Goal: Task Accomplishment & Management: Use online tool/utility

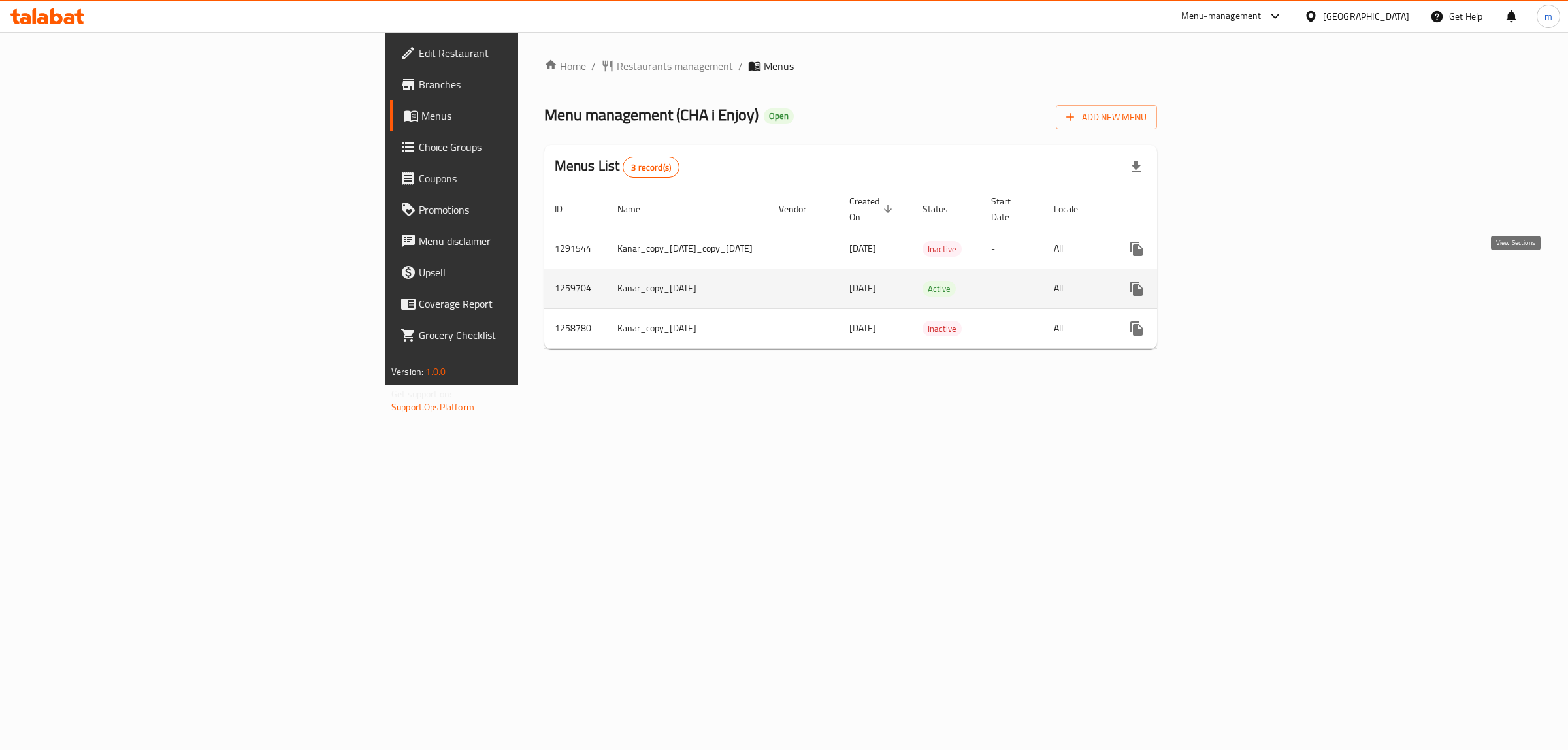
click at [1236, 283] on icon "enhanced table" at bounding box center [1230, 289] width 12 height 12
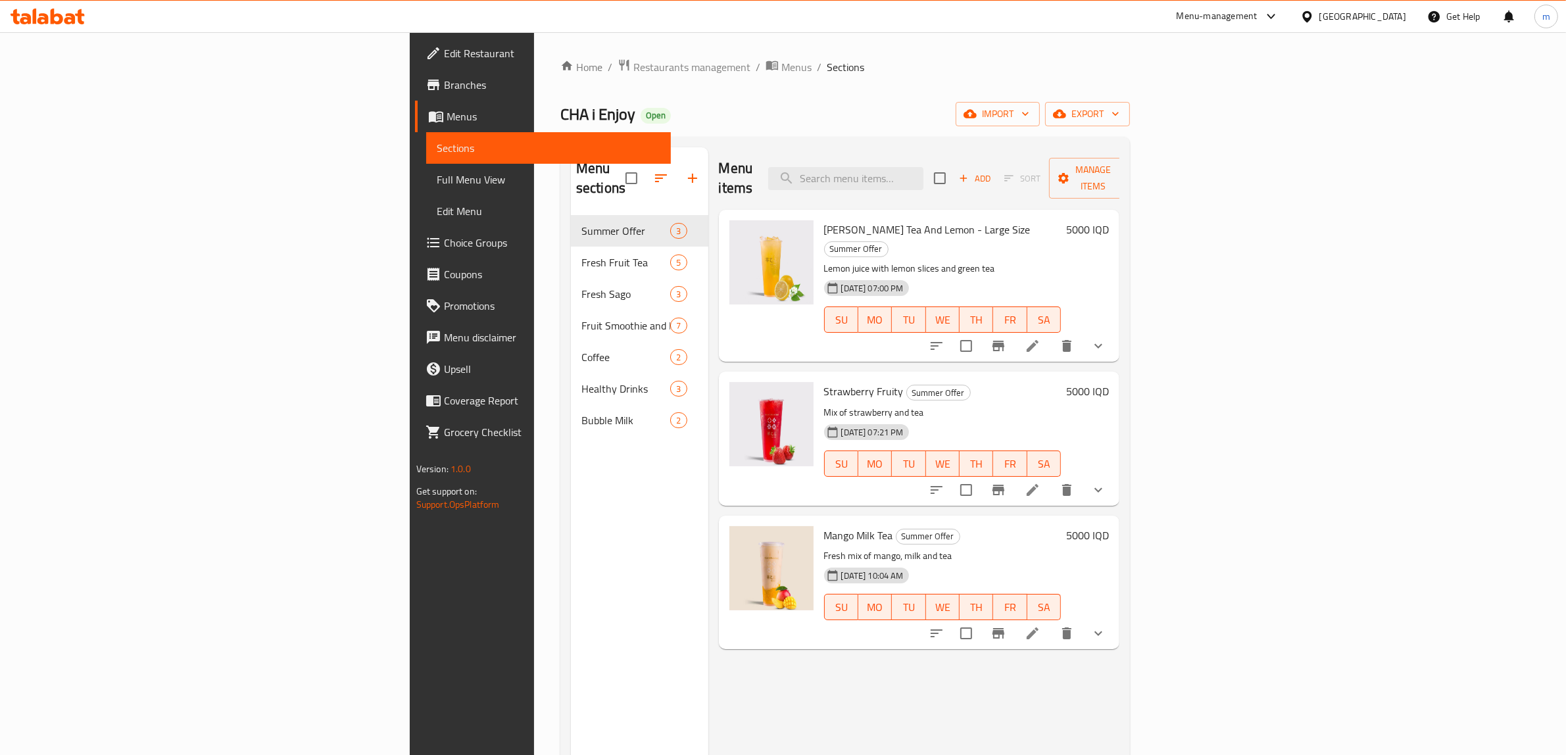
click at [437, 181] on span "Full Menu View" at bounding box center [549, 180] width 224 height 16
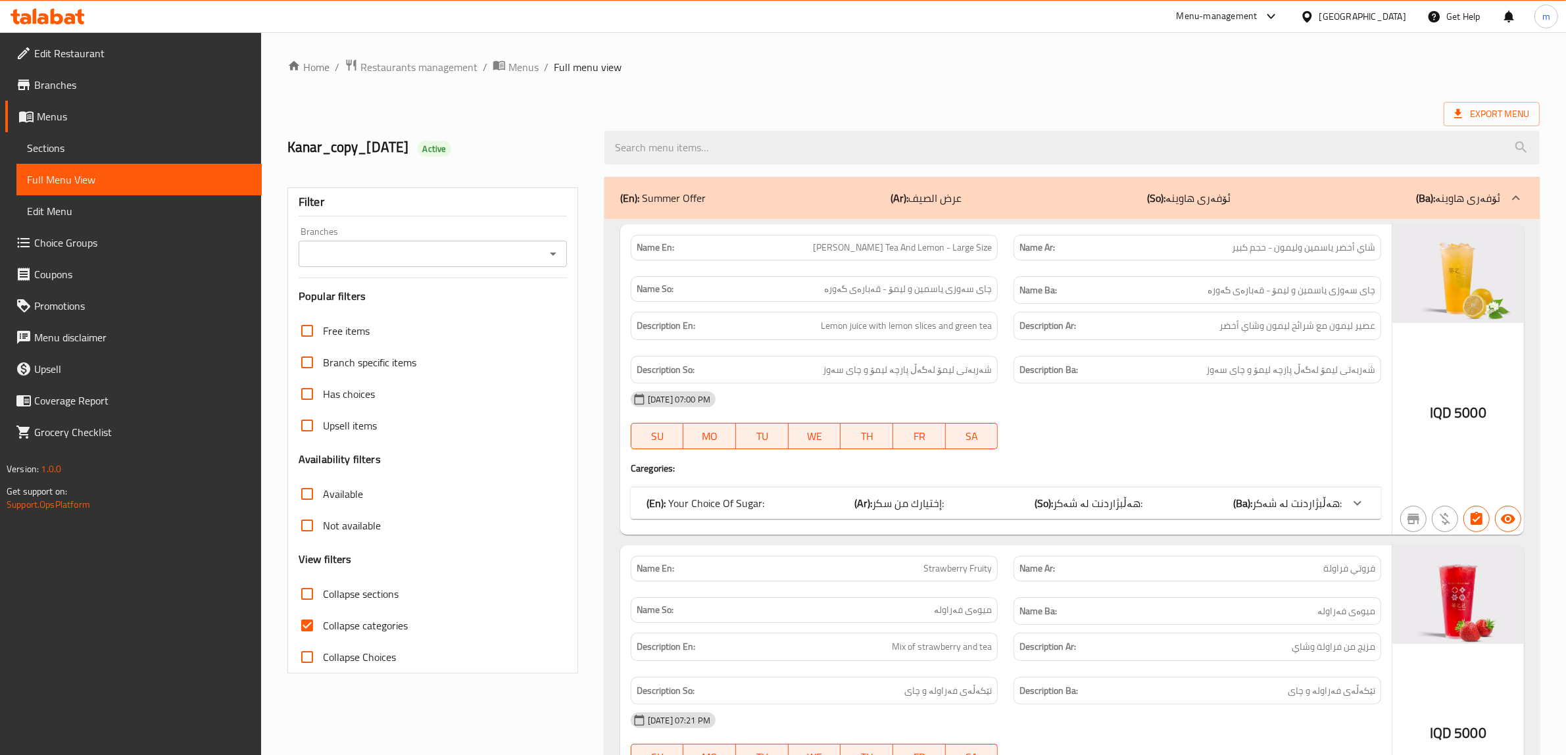
click at [553, 253] on icon "Open" at bounding box center [553, 254] width 7 height 3
click at [541, 260] on input "Branches" at bounding box center [422, 254] width 239 height 18
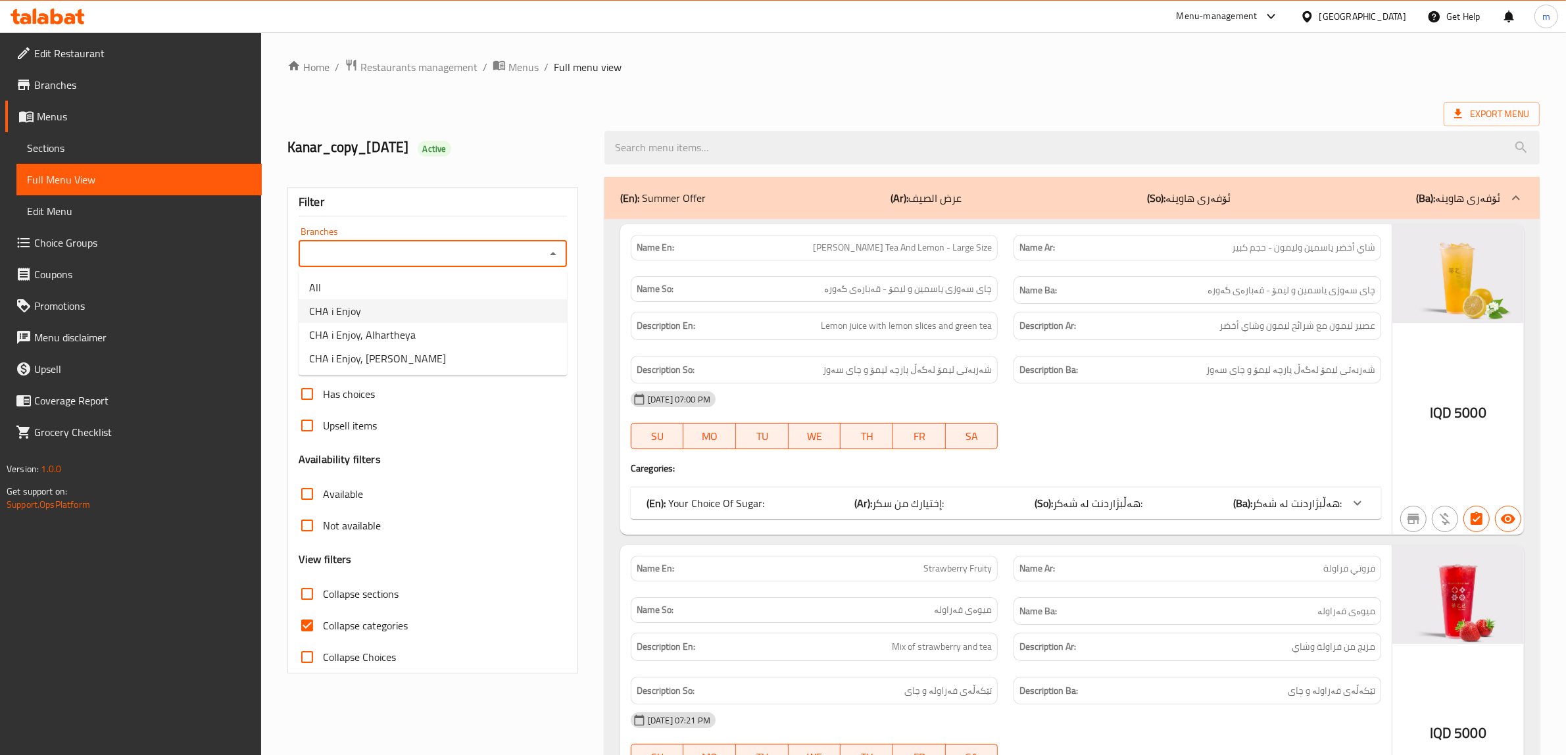
click at [456, 311] on li "CHA i Enjoy" at bounding box center [433, 311] width 268 height 24
type input "CHA i Enjoy"
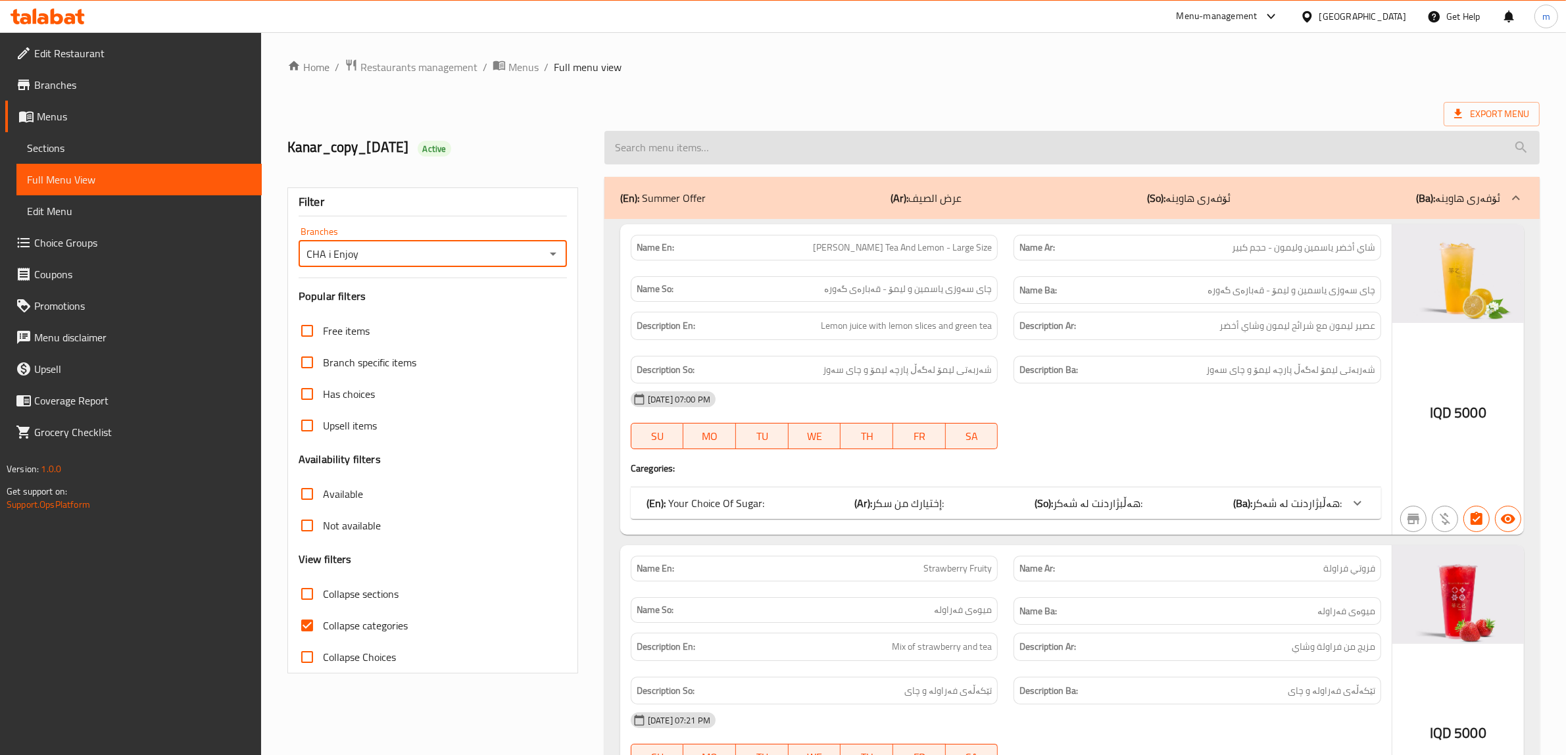
click at [944, 143] on input "search" at bounding box center [1071, 148] width 935 height 34
paste input "741438"
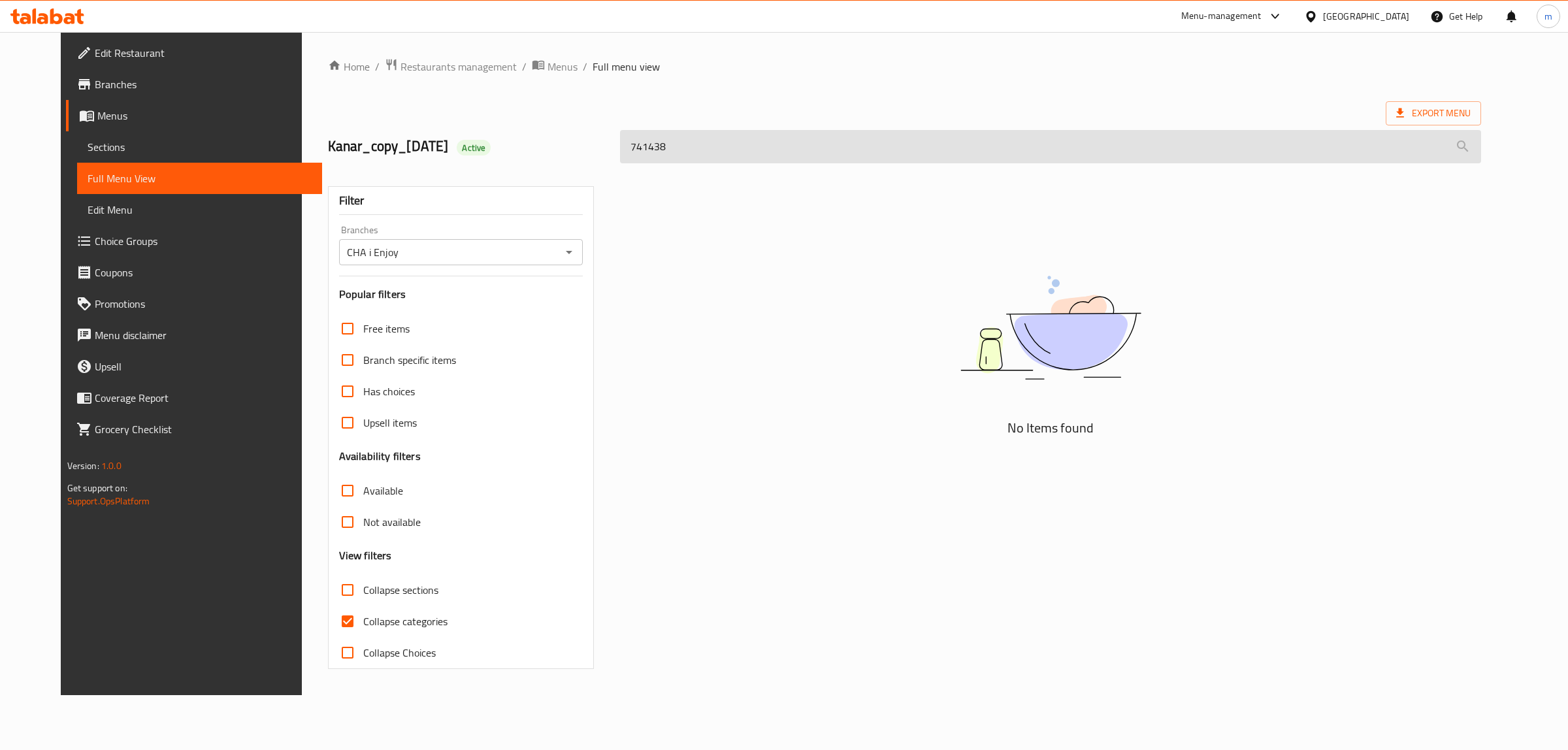
click at [699, 154] on input "741438" at bounding box center [1050, 147] width 861 height 34
paste input "Lemon with white Peach Tea"
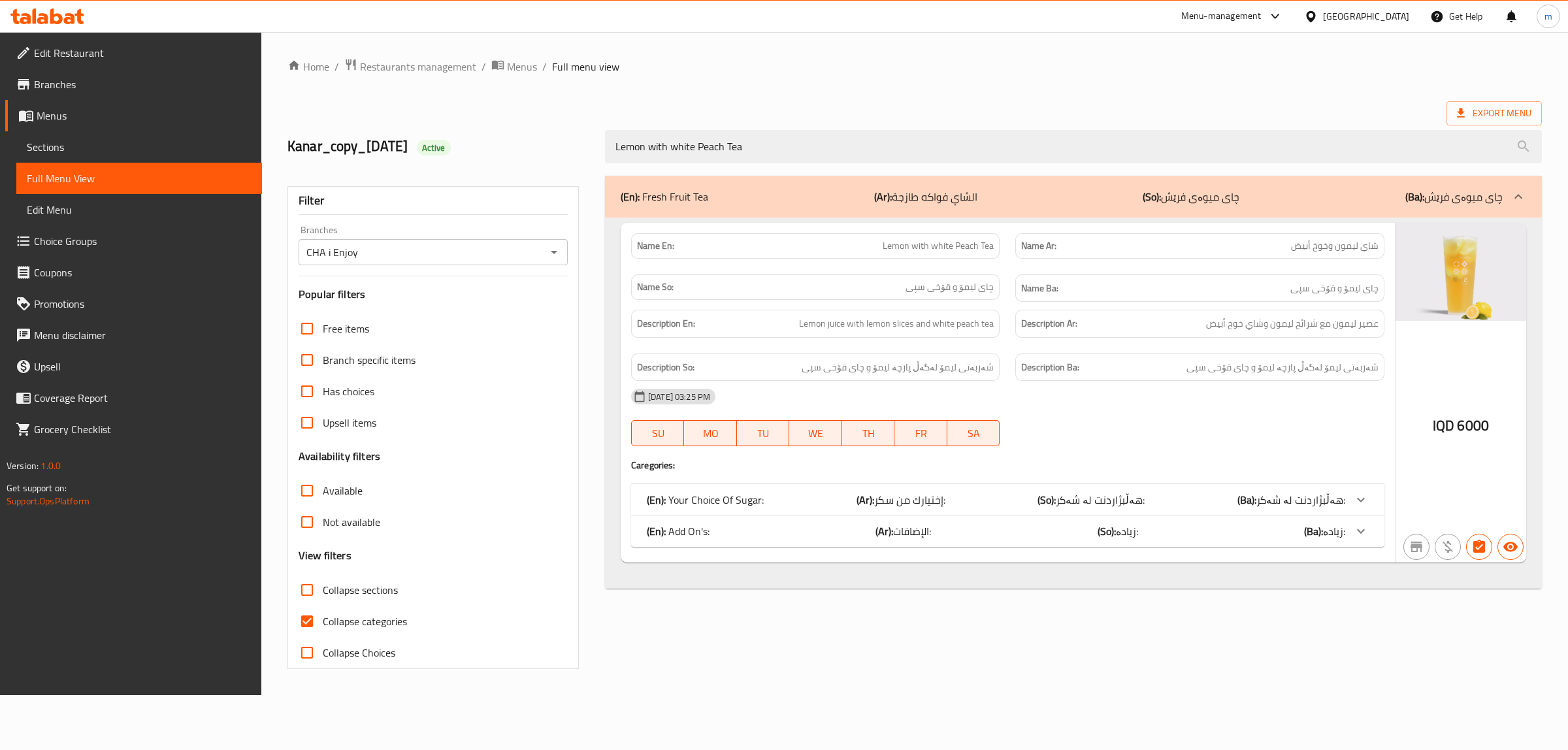
type input "Lemon with white Peach Tea"
click at [304, 622] on input "Collapse categories" at bounding box center [307, 622] width 32 height 32
checkbox input "false"
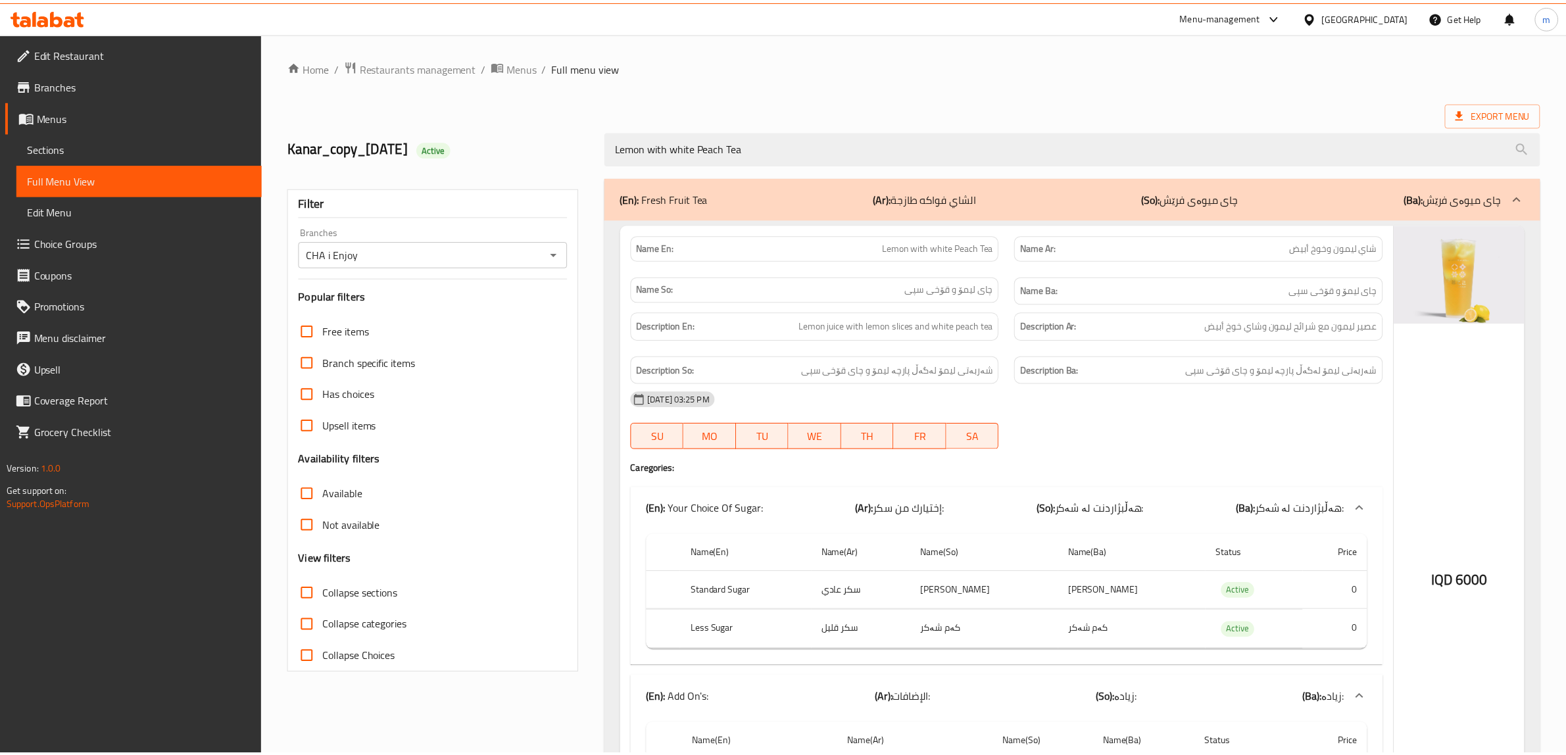
scroll to position [172, 0]
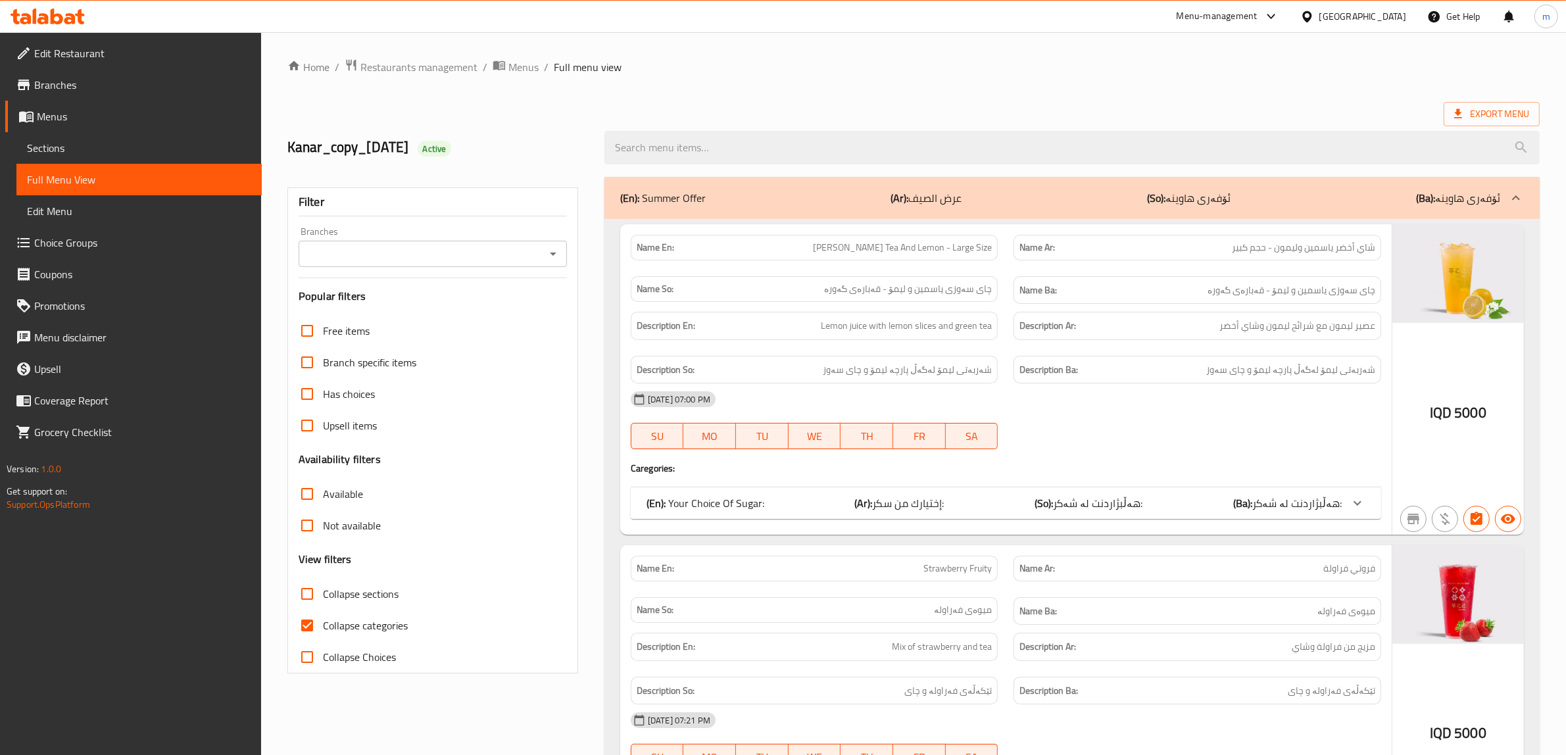
click at [564, 247] on div "Branches" at bounding box center [433, 254] width 268 height 26
click at [554, 252] on icon "Open" at bounding box center [553, 254] width 16 height 16
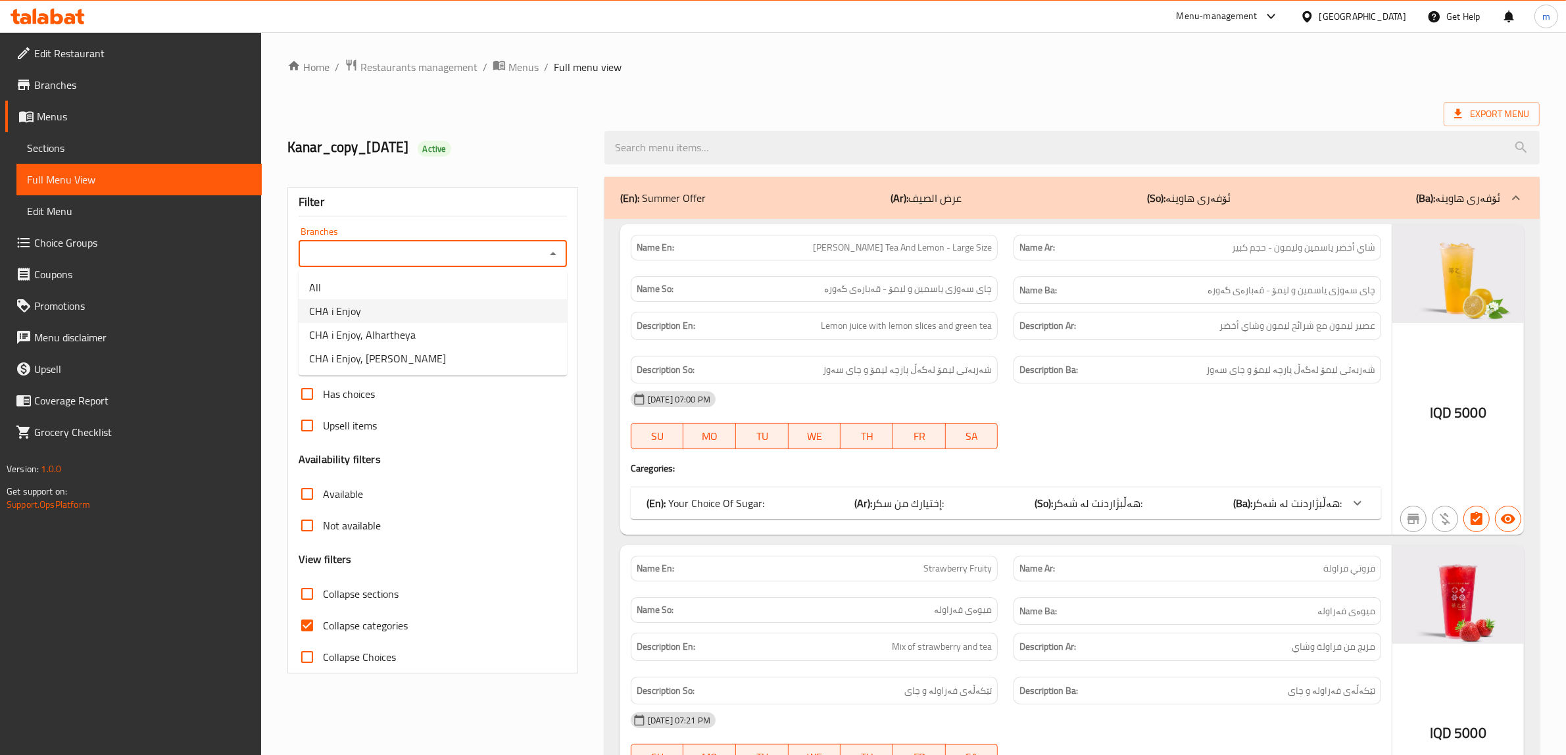
click at [458, 317] on li "CHA i Enjoy" at bounding box center [433, 311] width 268 height 24
type input "CHA i Enjoy"
click at [764, 150] on input "search" at bounding box center [1071, 148] width 935 height 34
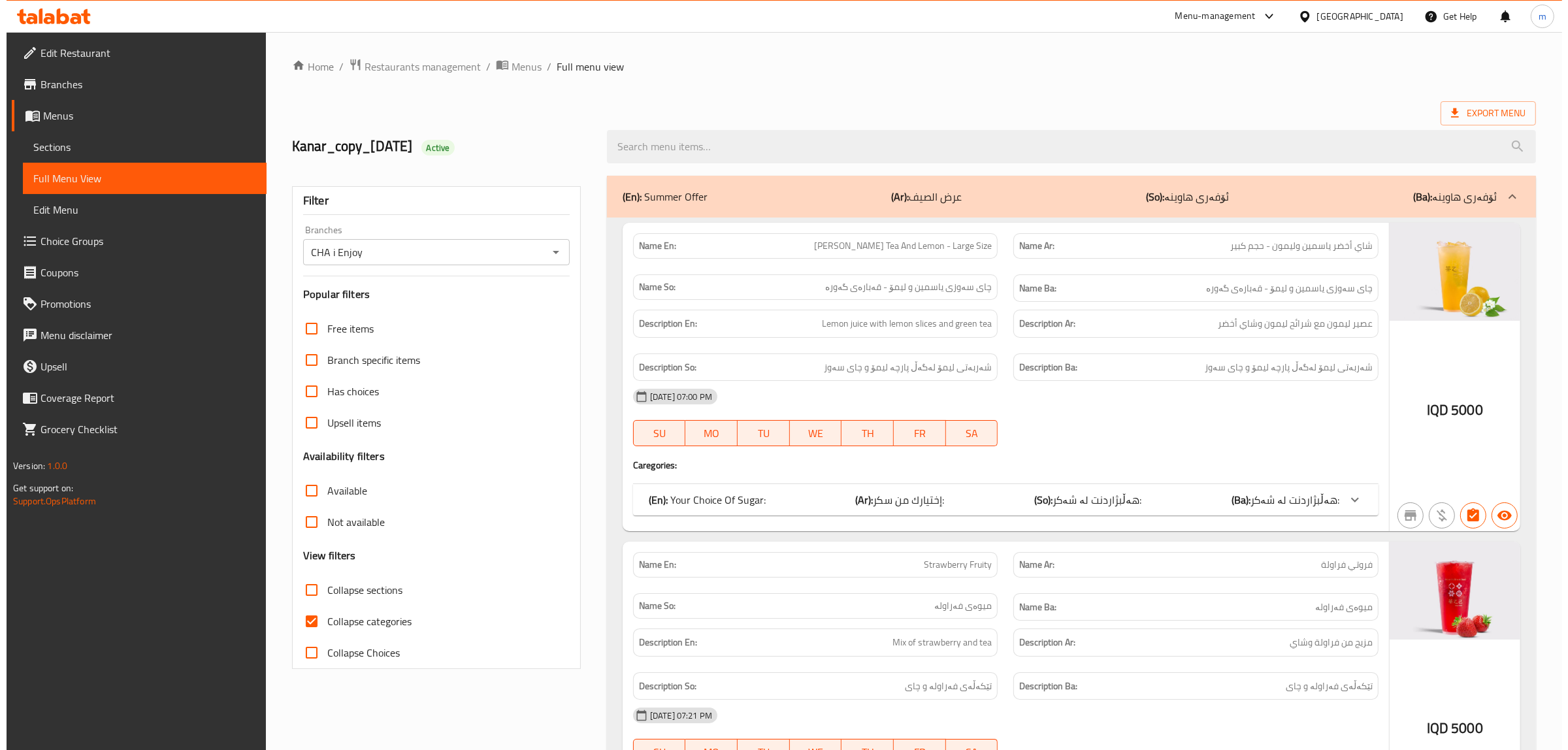
paste input "Mint Lemon Jasmine Tea - Extra Large"
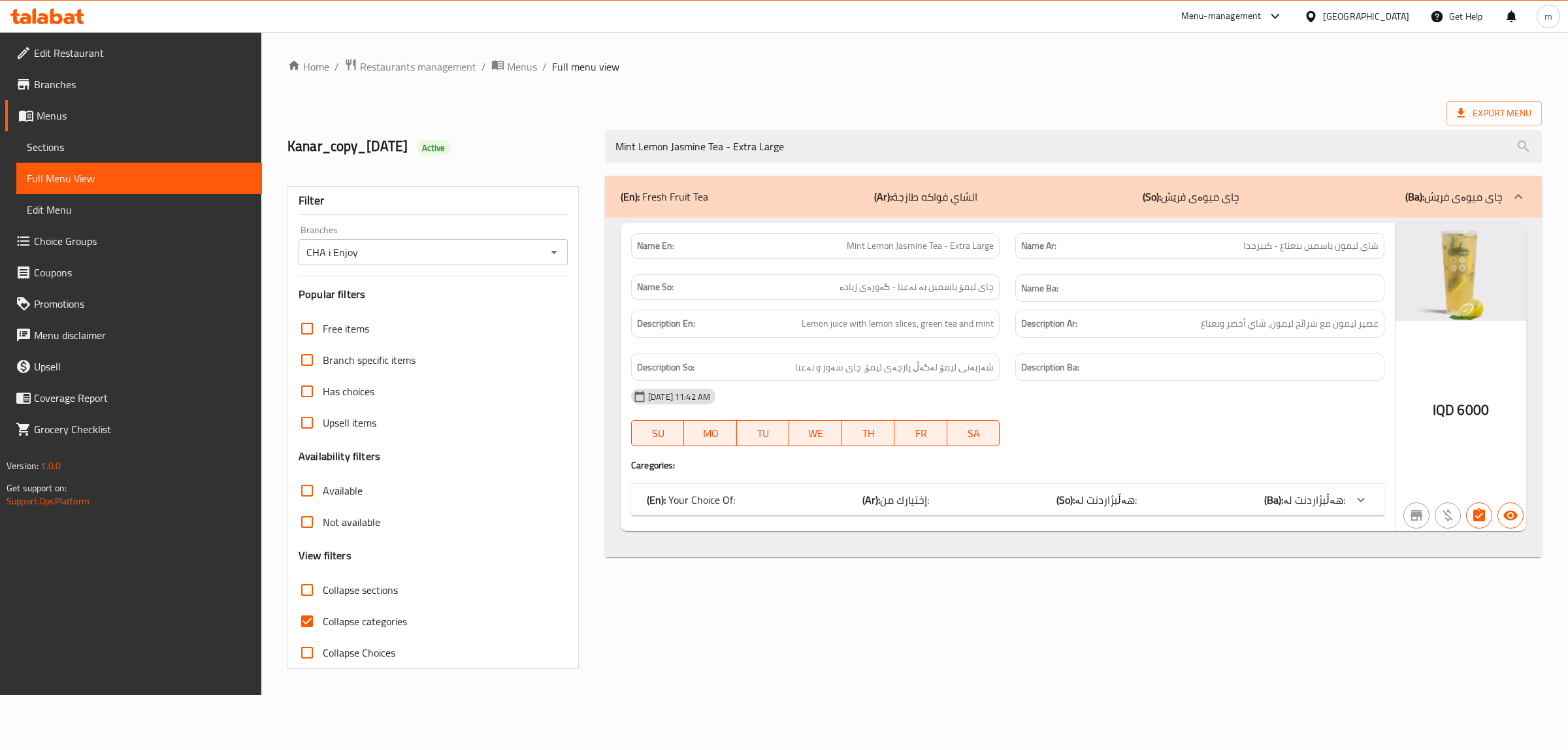
type input "Mint Lemon Jasmine Tea - Extra Large"
click at [432, 64] on span "Restaurants management" at bounding box center [417, 67] width 116 height 16
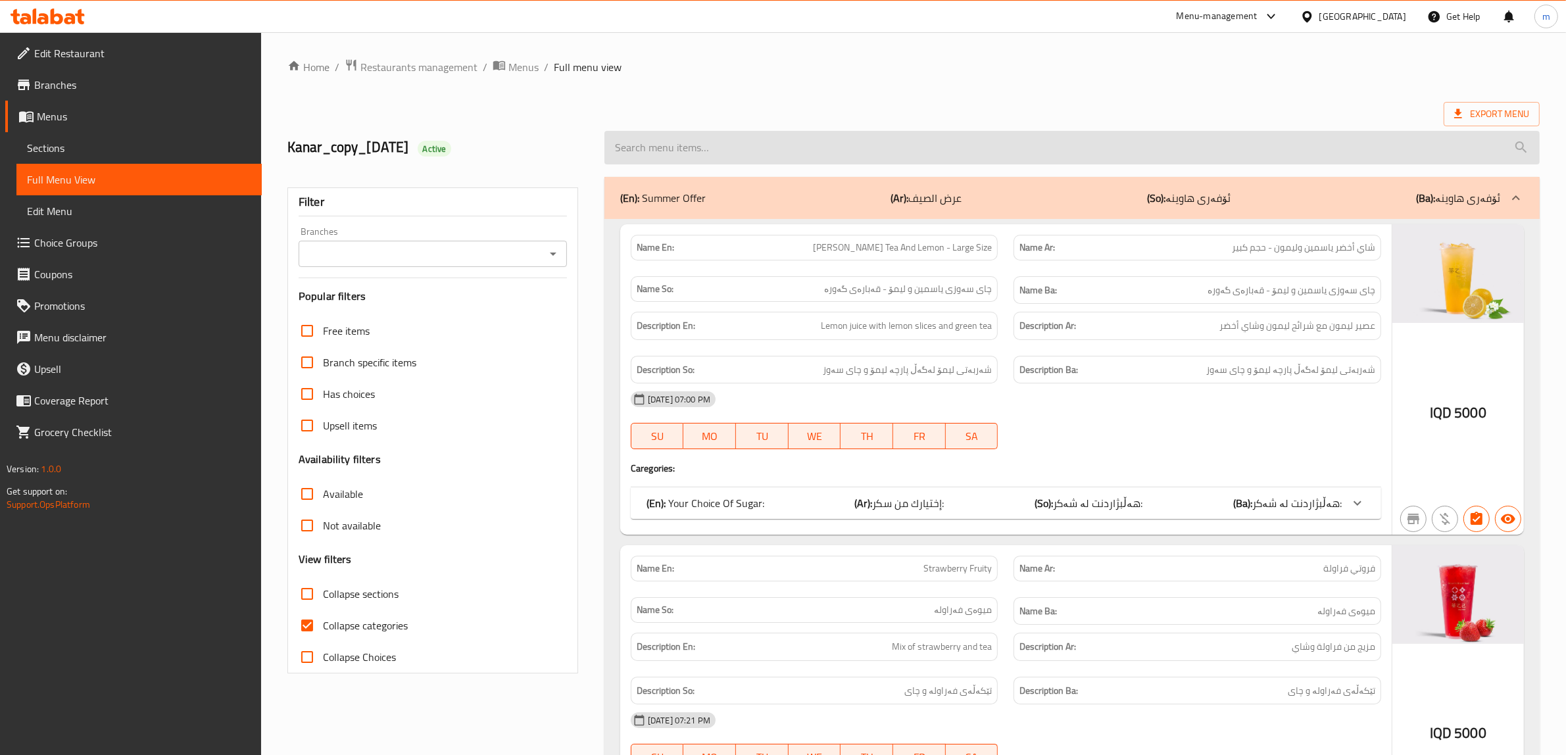
click at [683, 135] on input "search" at bounding box center [1071, 148] width 935 height 34
paste input "Strawberry Sago"
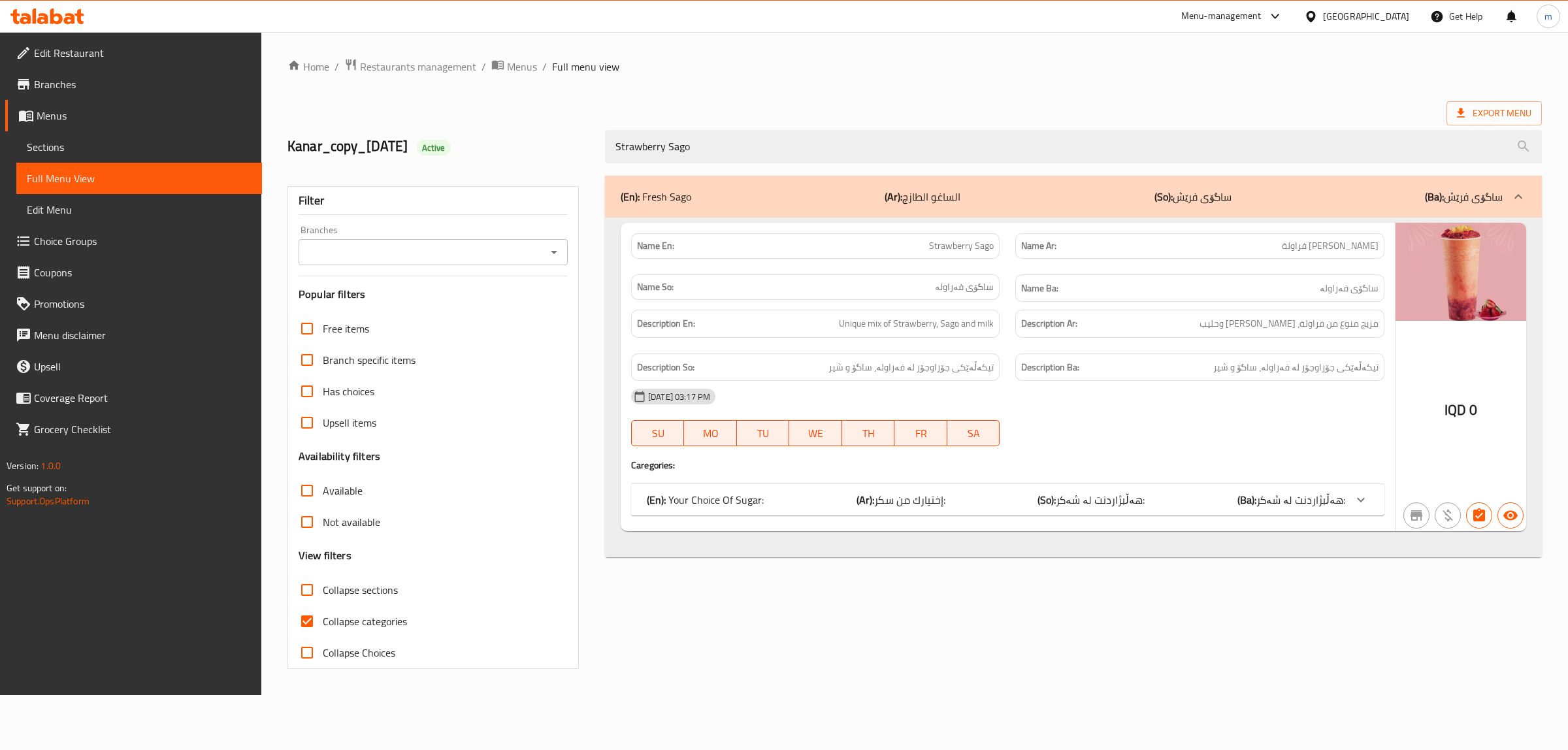
type input "Strawberry Sago"
click at [552, 249] on icon "Open" at bounding box center [554, 252] width 16 height 16
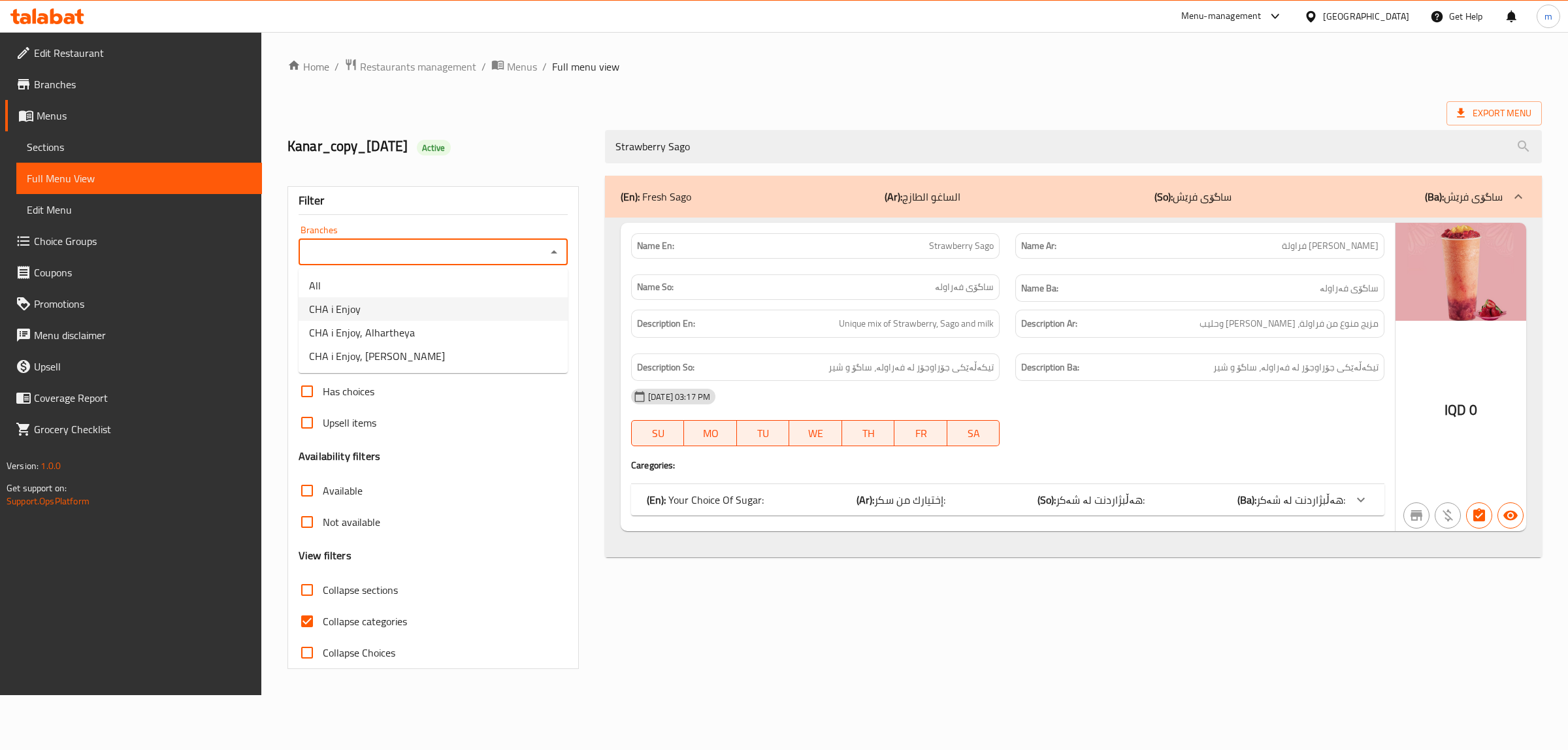
click at [482, 305] on li "CHA i Enjoy" at bounding box center [433, 309] width 269 height 24
type input "CHA i Enjoy"
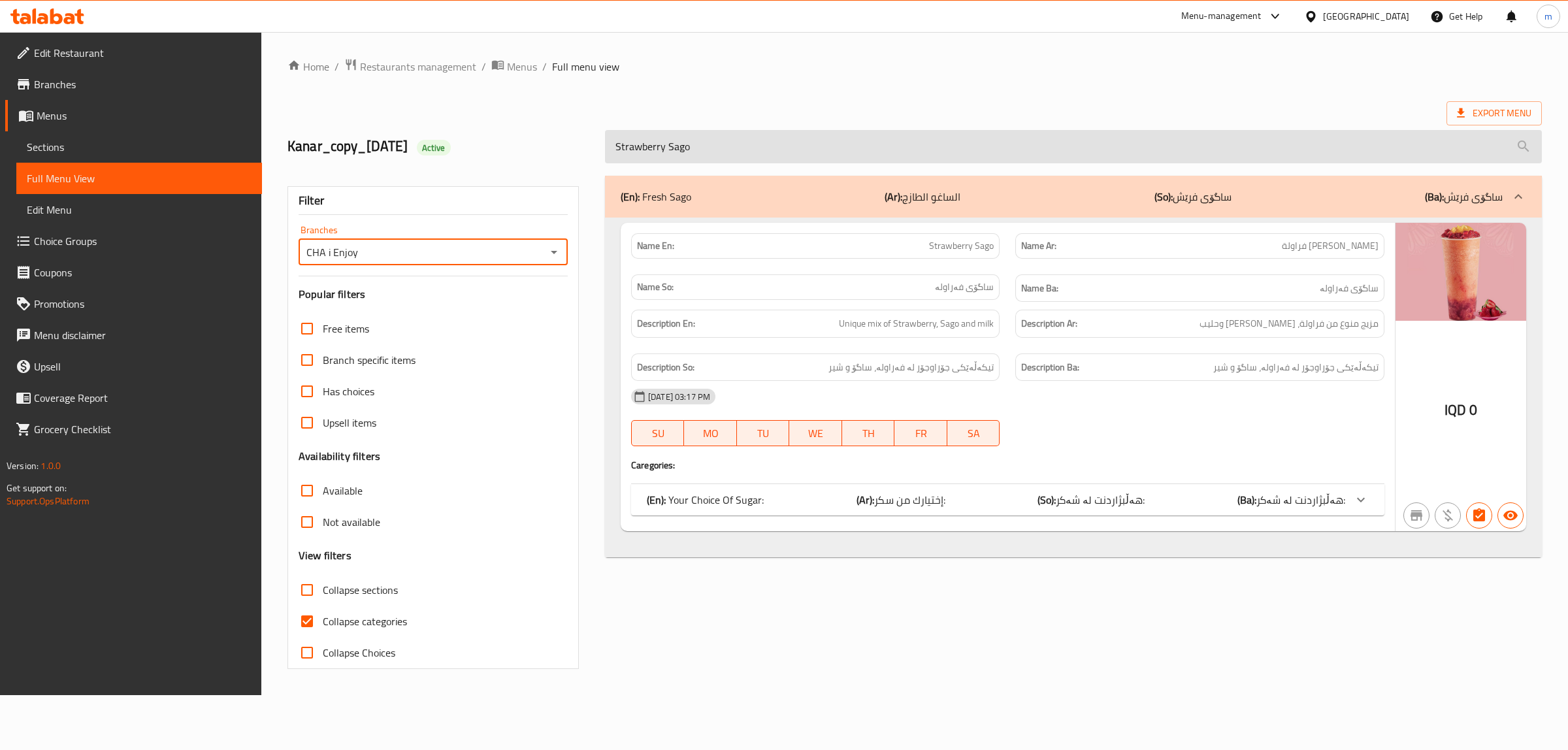
click at [688, 144] on input "Strawberry Sago" at bounding box center [1072, 147] width 936 height 34
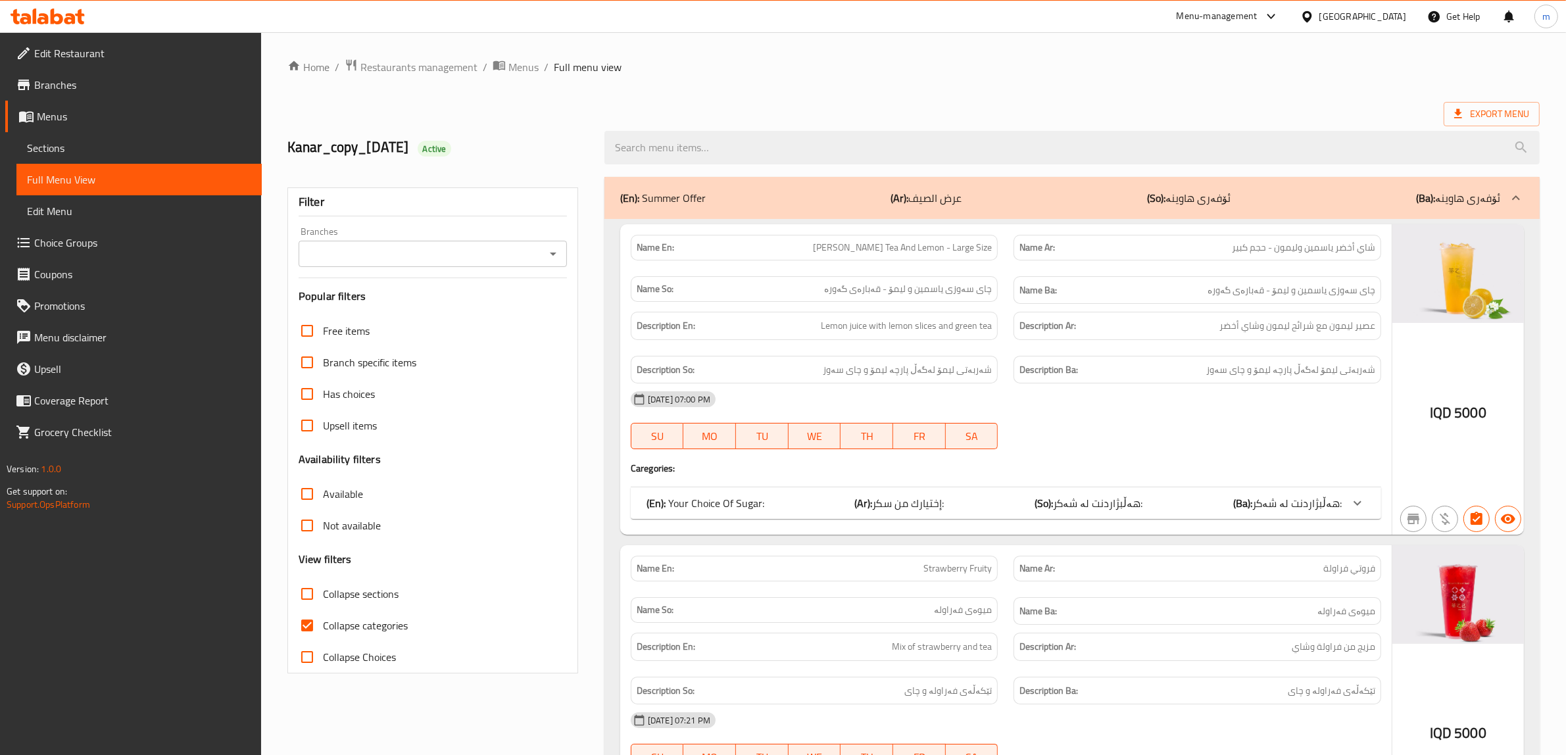
click at [311, 626] on input "Collapse categories" at bounding box center [307, 626] width 32 height 32
checkbox input "false"
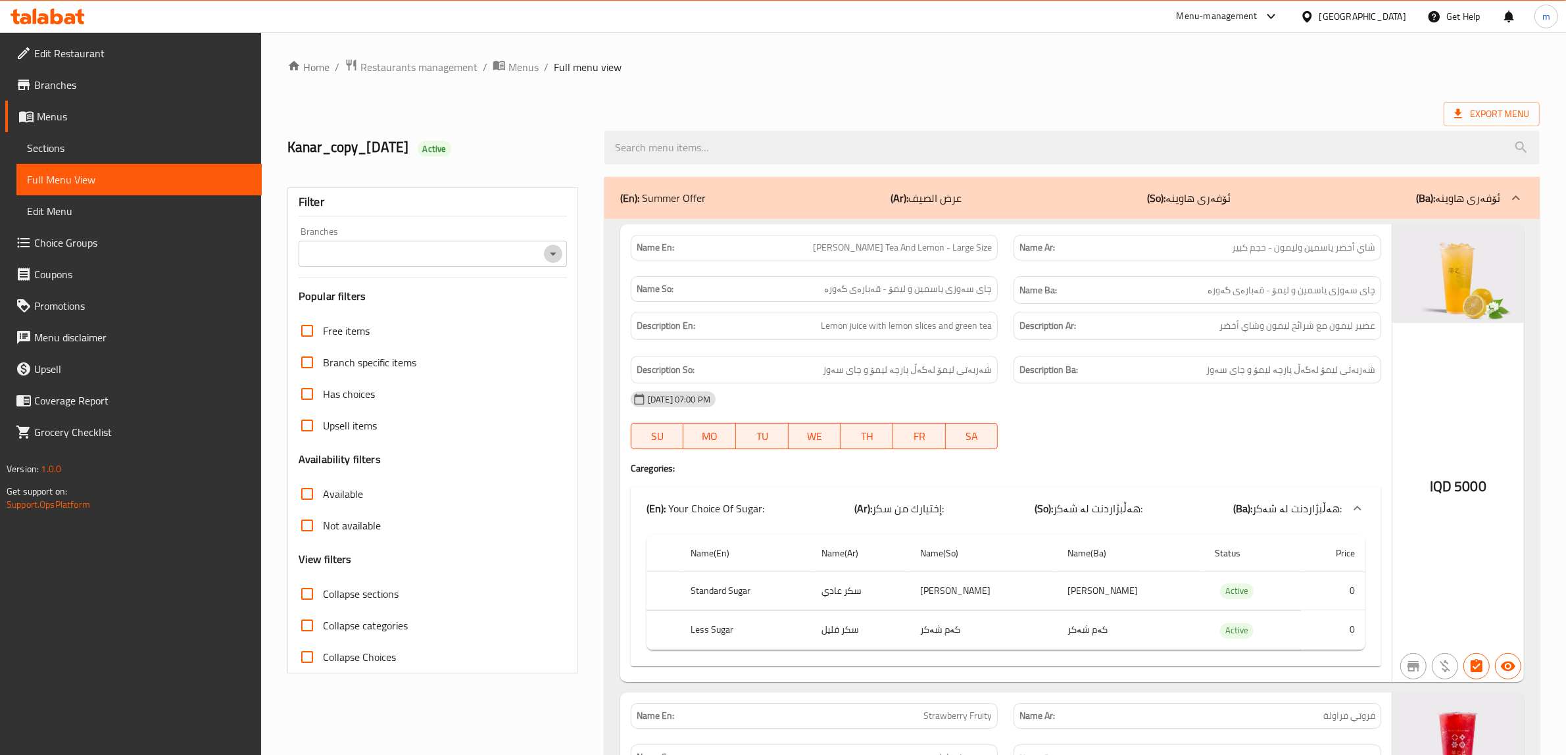
click at [554, 257] on icon "Open" at bounding box center [553, 254] width 16 height 16
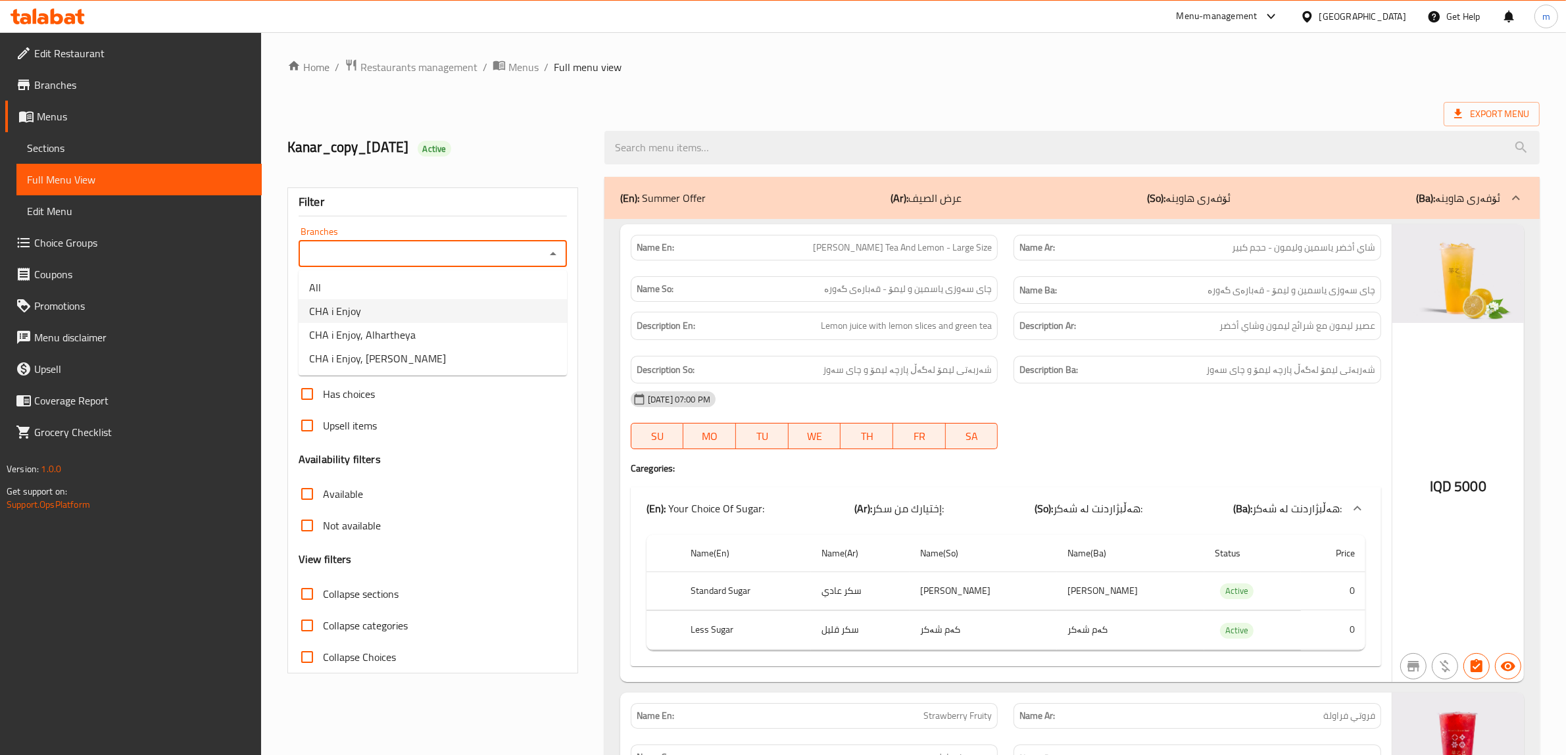
click at [472, 316] on li "CHA i Enjoy" at bounding box center [433, 311] width 268 height 24
type input "CHA i Enjoy"
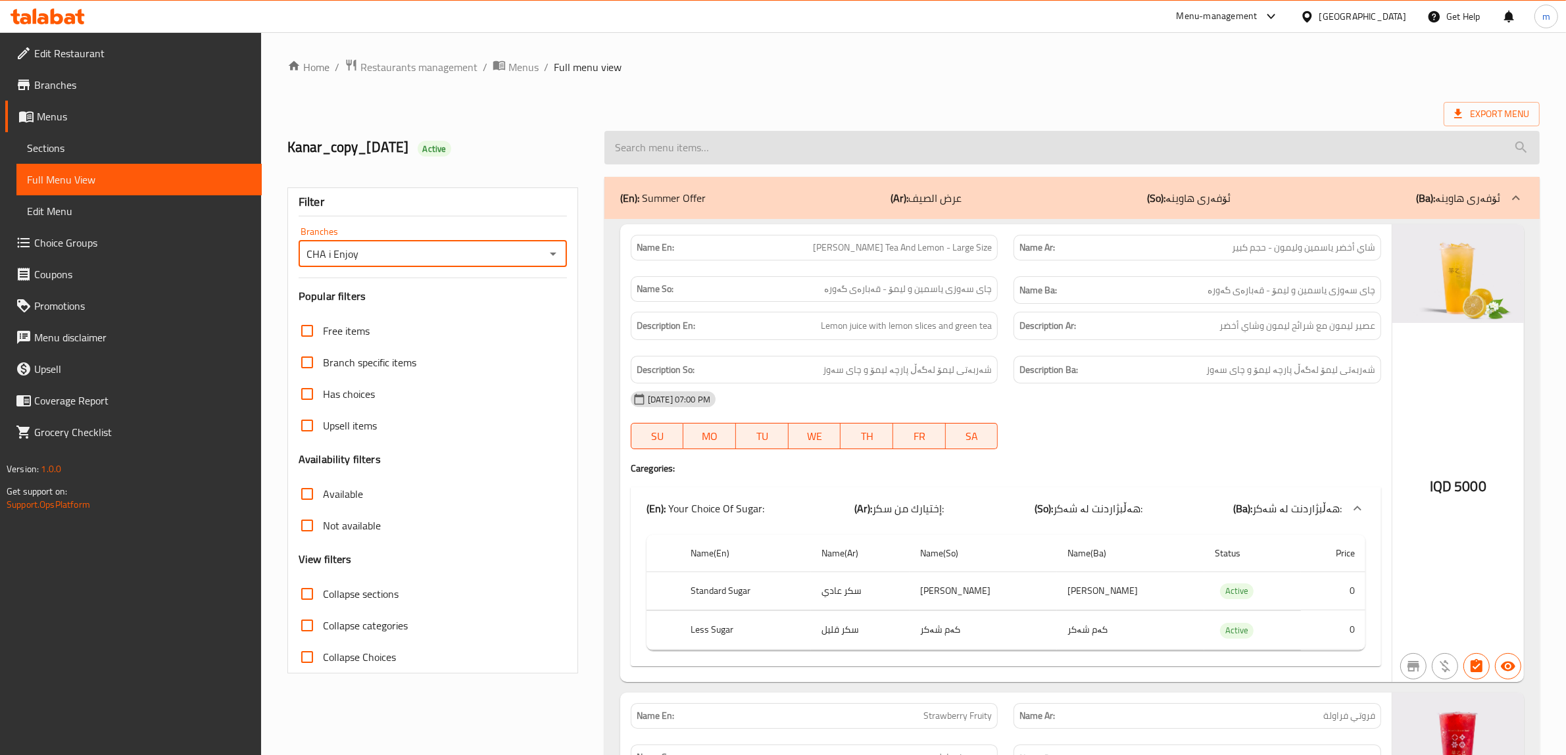
click at [781, 137] on input "search" at bounding box center [1071, 148] width 935 height 34
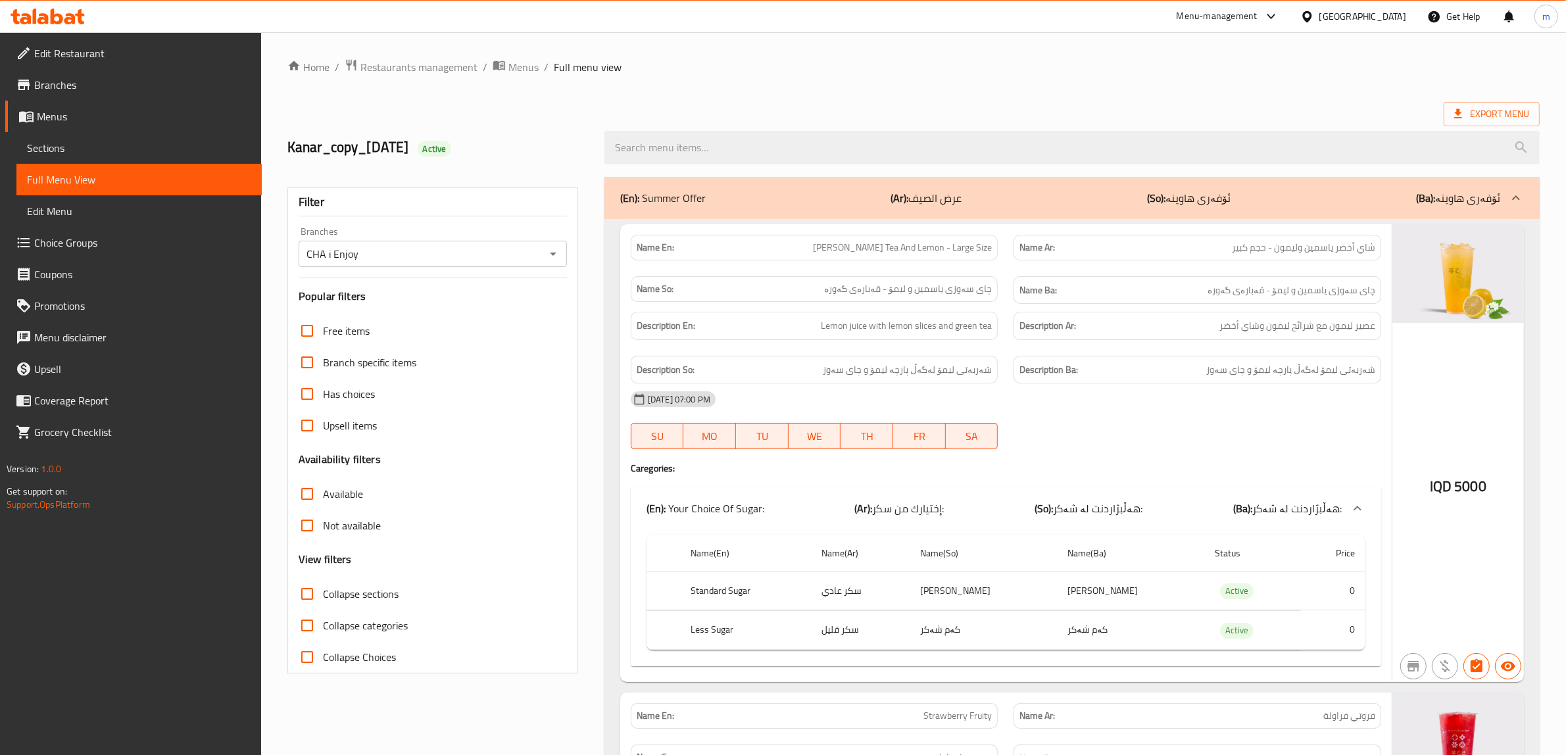
paste input "Strawberry Sago"
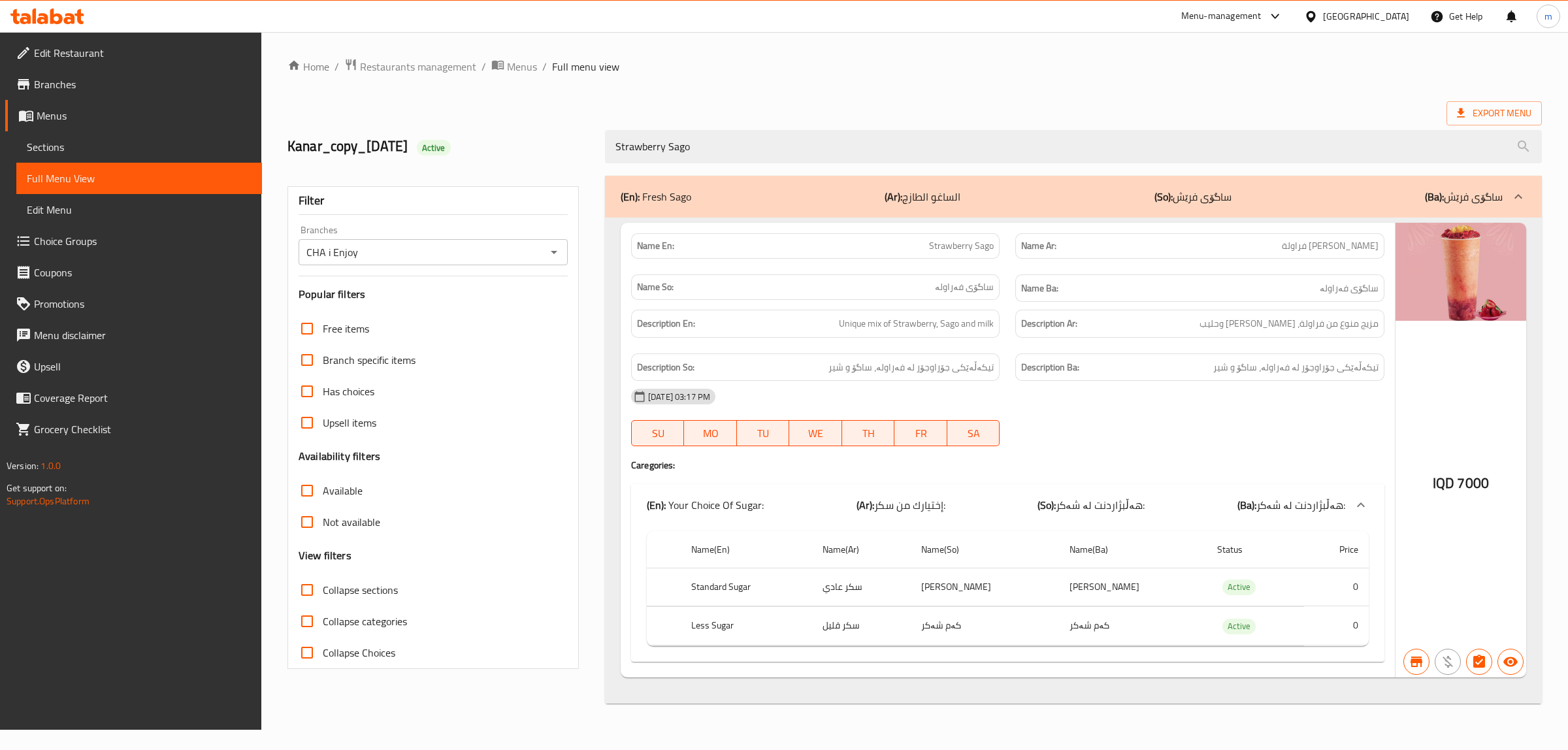
type input "Strawberry Sago"
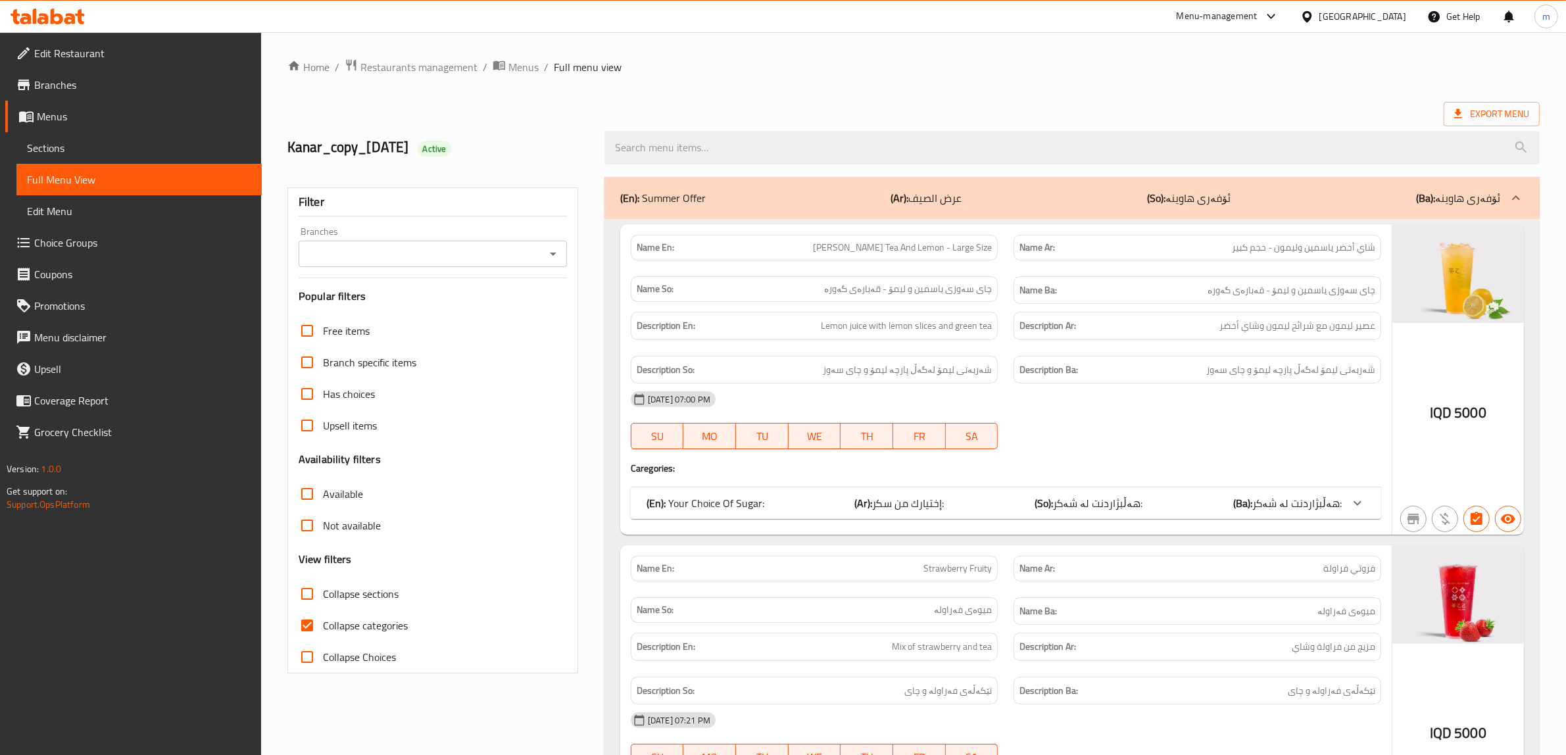
click at [306, 630] on input "Collapse categories" at bounding box center [307, 626] width 32 height 32
checkbox input "false"
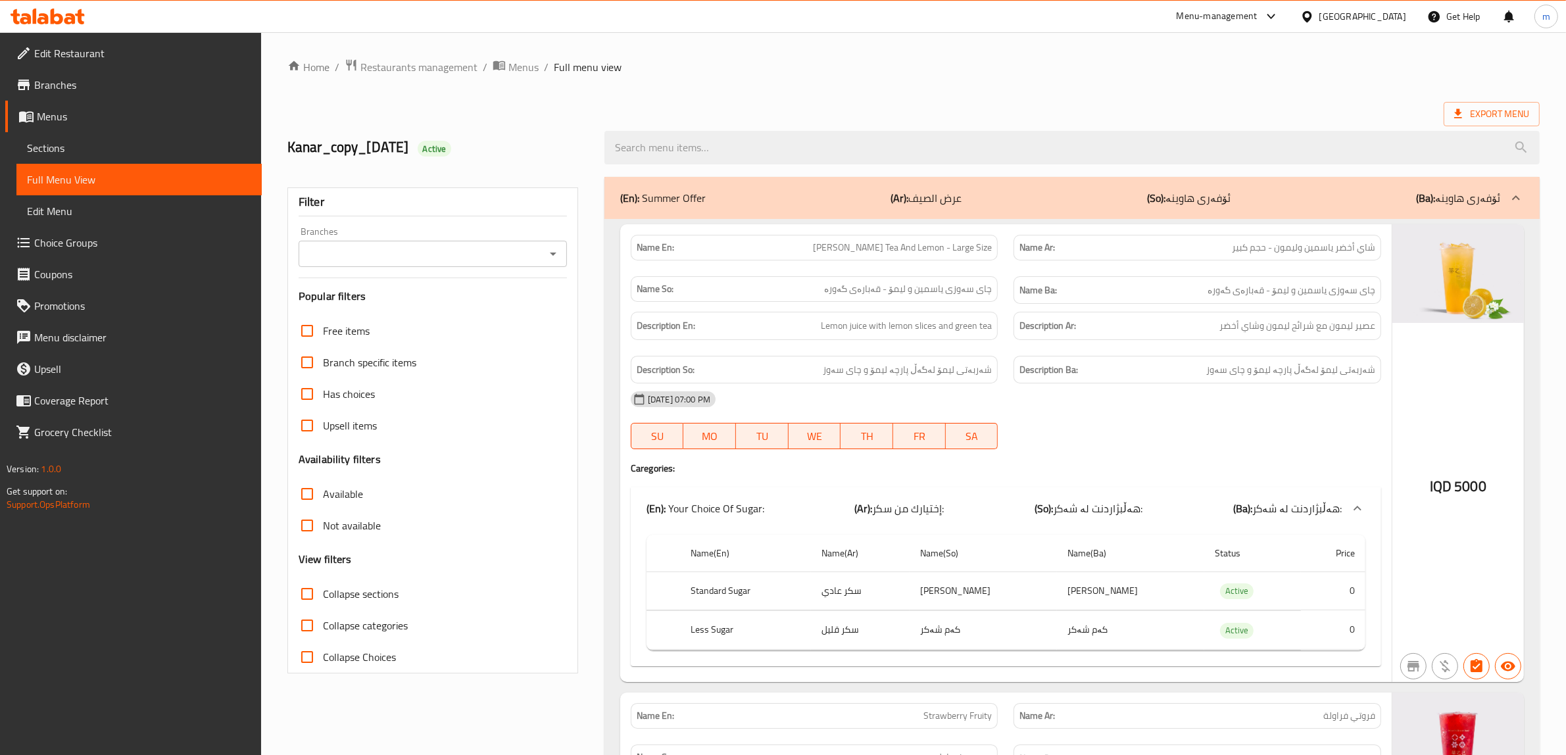
click at [561, 252] on button "Open" at bounding box center [553, 254] width 18 height 18
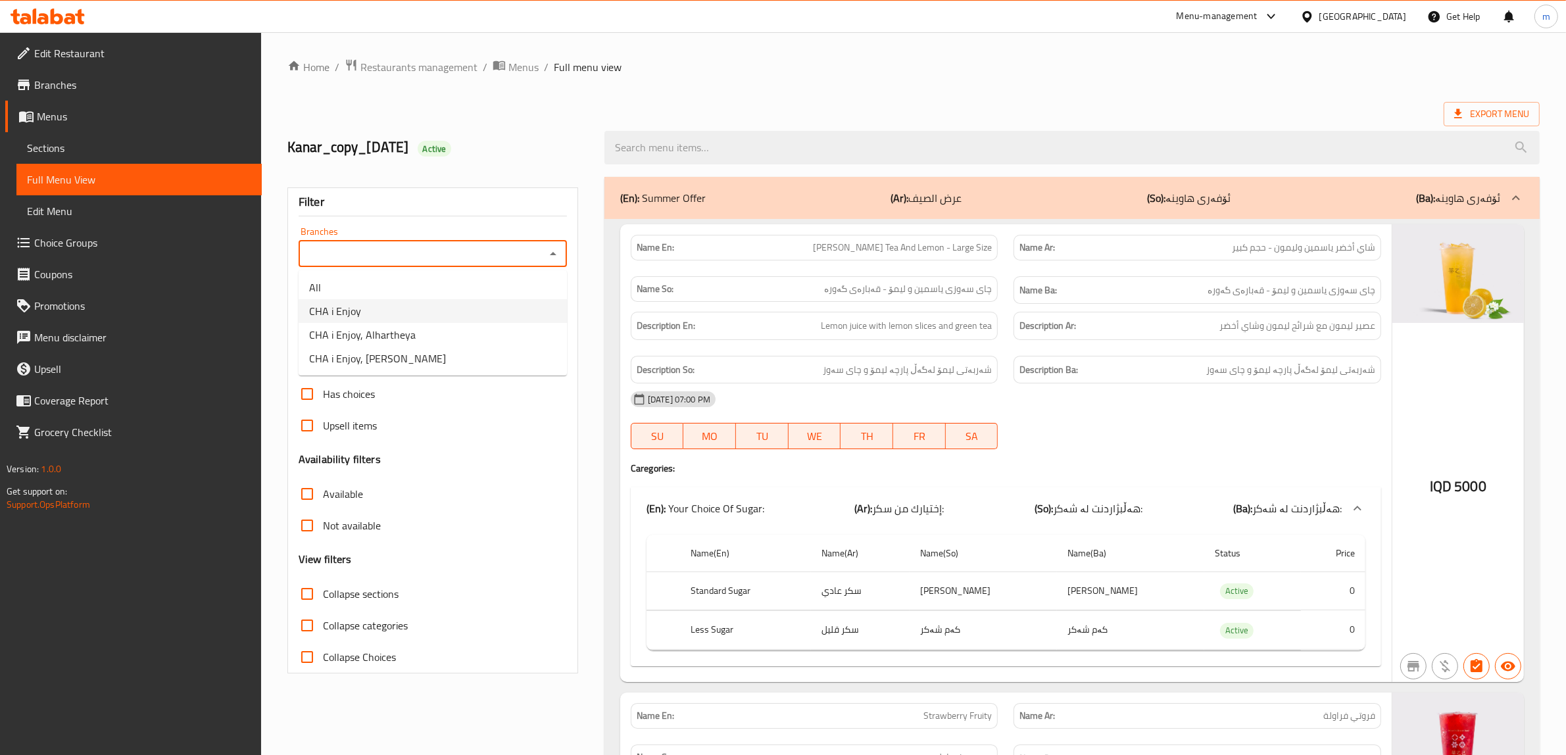
click at [439, 305] on li "CHA i Enjoy" at bounding box center [433, 311] width 268 height 24
type input "CHA i Enjoy"
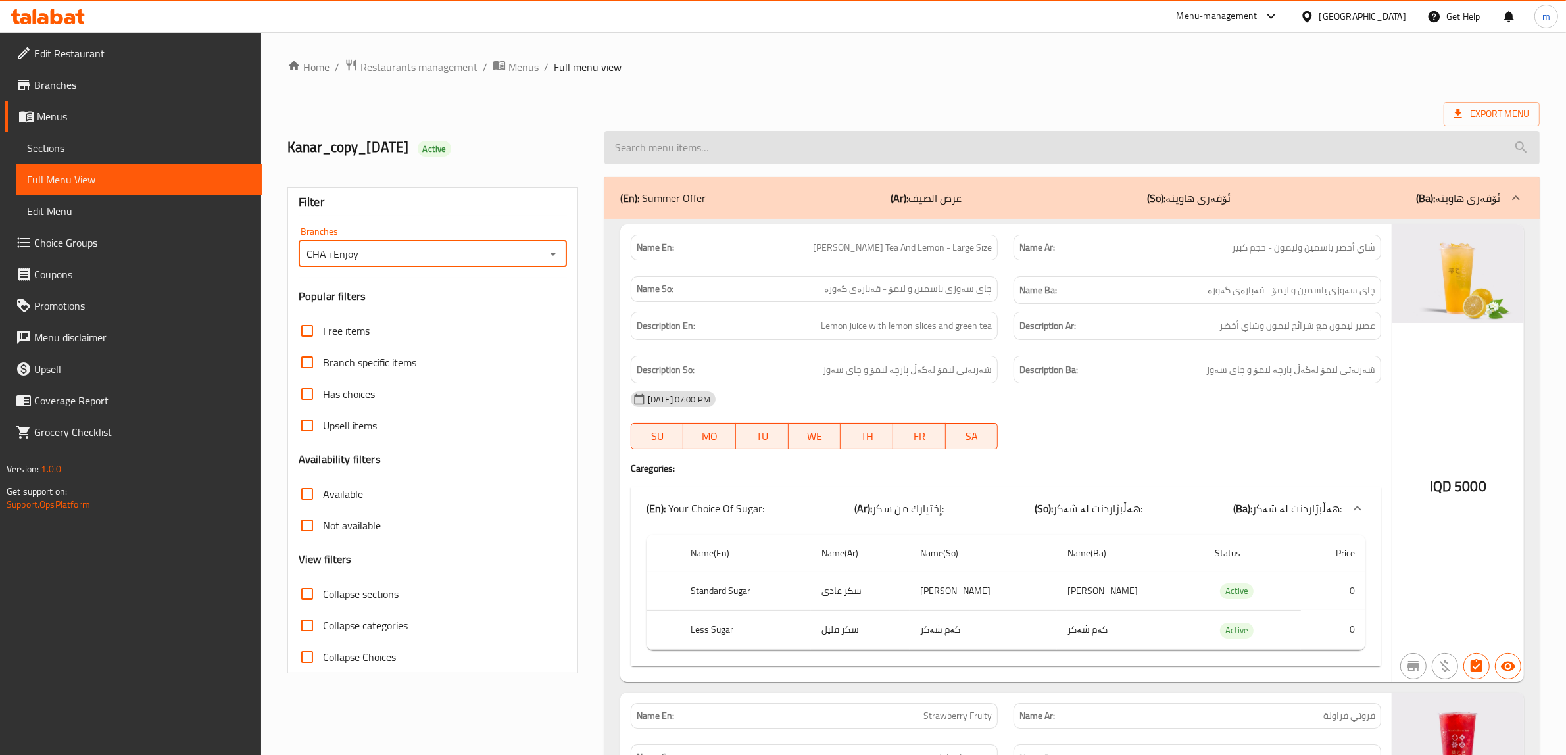
click at [853, 149] on input "search" at bounding box center [1071, 148] width 935 height 34
paste input "[PERSON_NAME]"
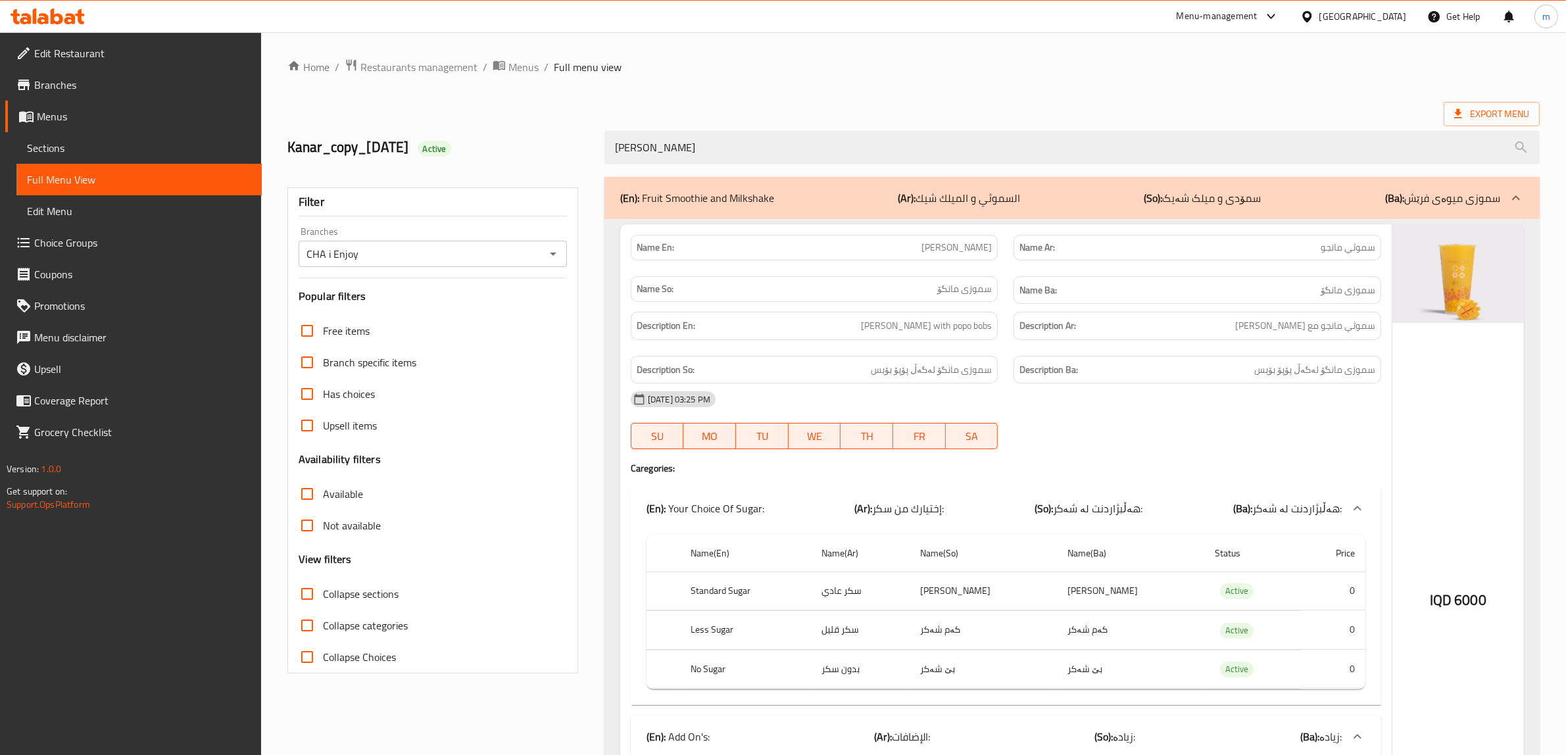
type input "[PERSON_NAME]"
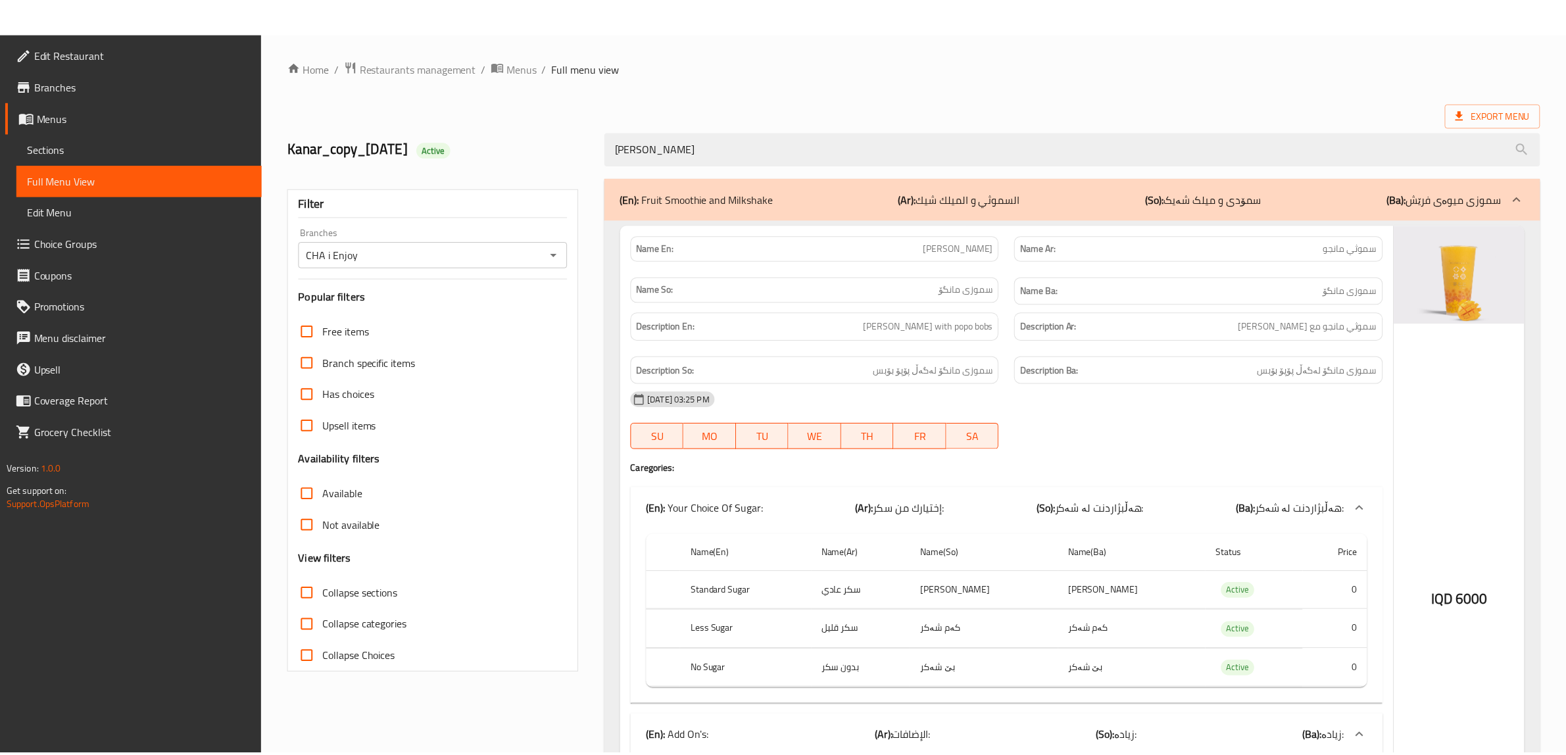
scroll to position [212, 0]
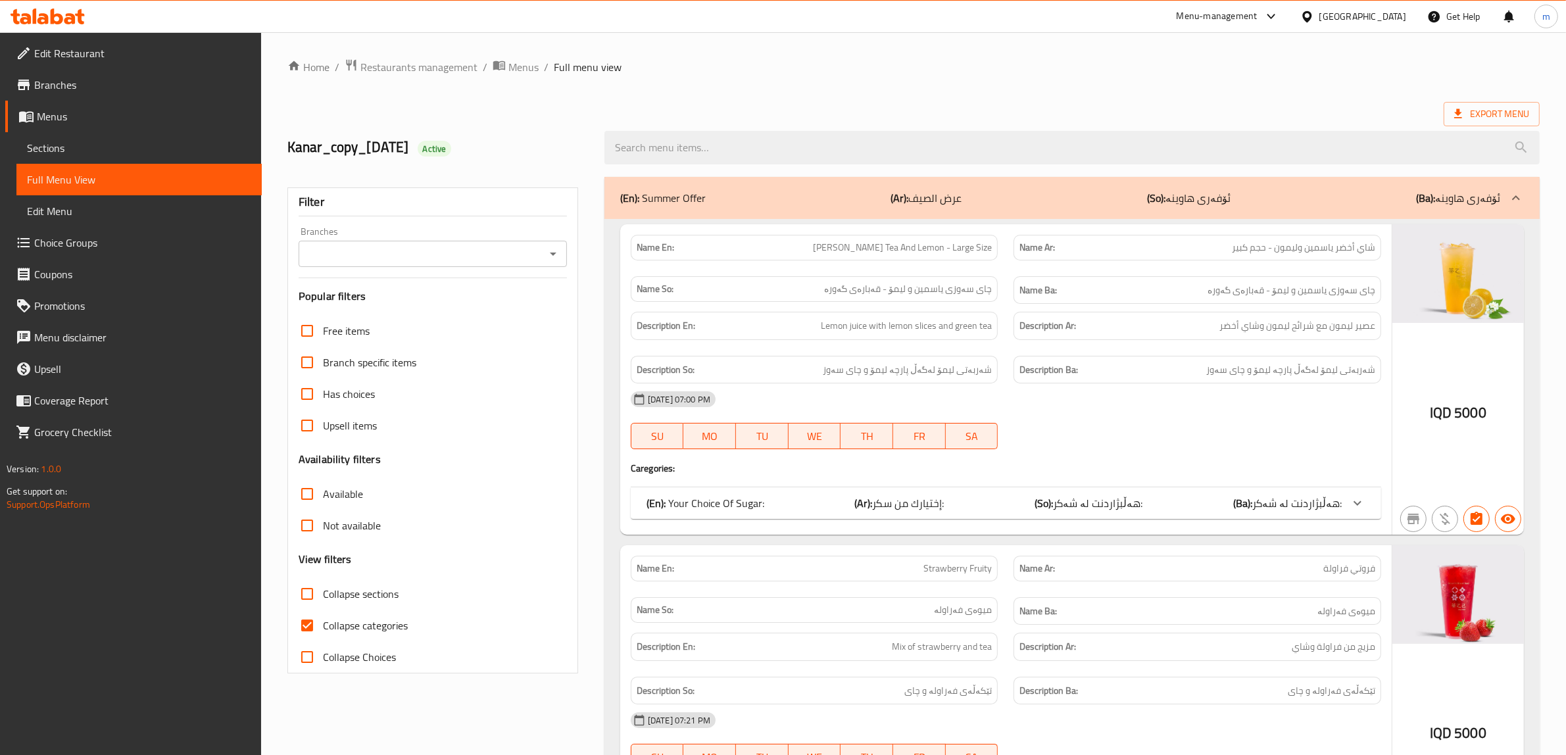
click at [312, 626] on input "Collapse categories" at bounding box center [307, 626] width 32 height 32
checkbox input "false"
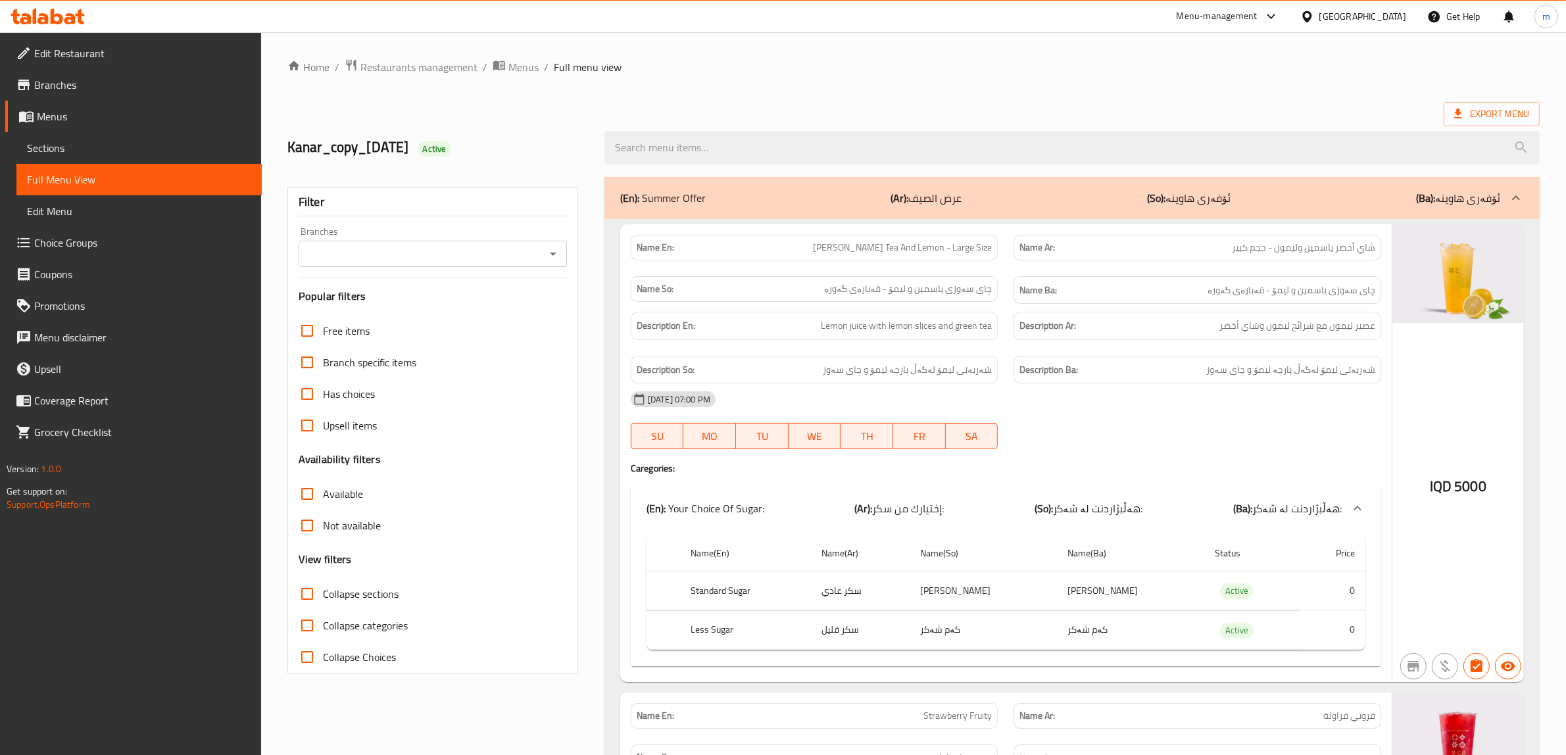
click at [554, 254] on icon "Open" at bounding box center [553, 254] width 7 height 3
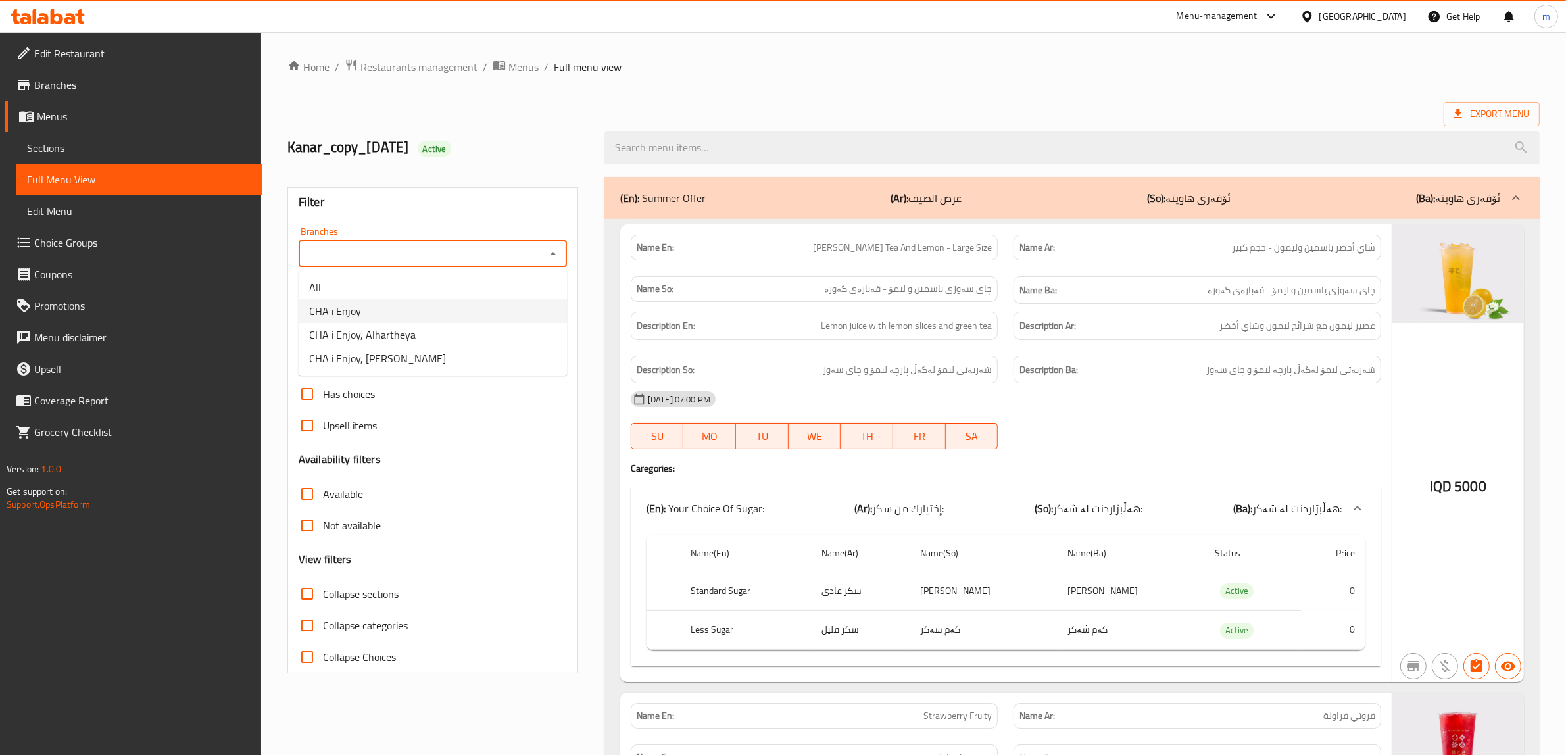
click at [449, 312] on li "CHA i Enjoy" at bounding box center [433, 311] width 268 height 24
type input "CHA i Enjoy"
click at [862, 143] on input "search" at bounding box center [1080, 148] width 943 height 34
paste input "Oreo Protein Energy - Large"
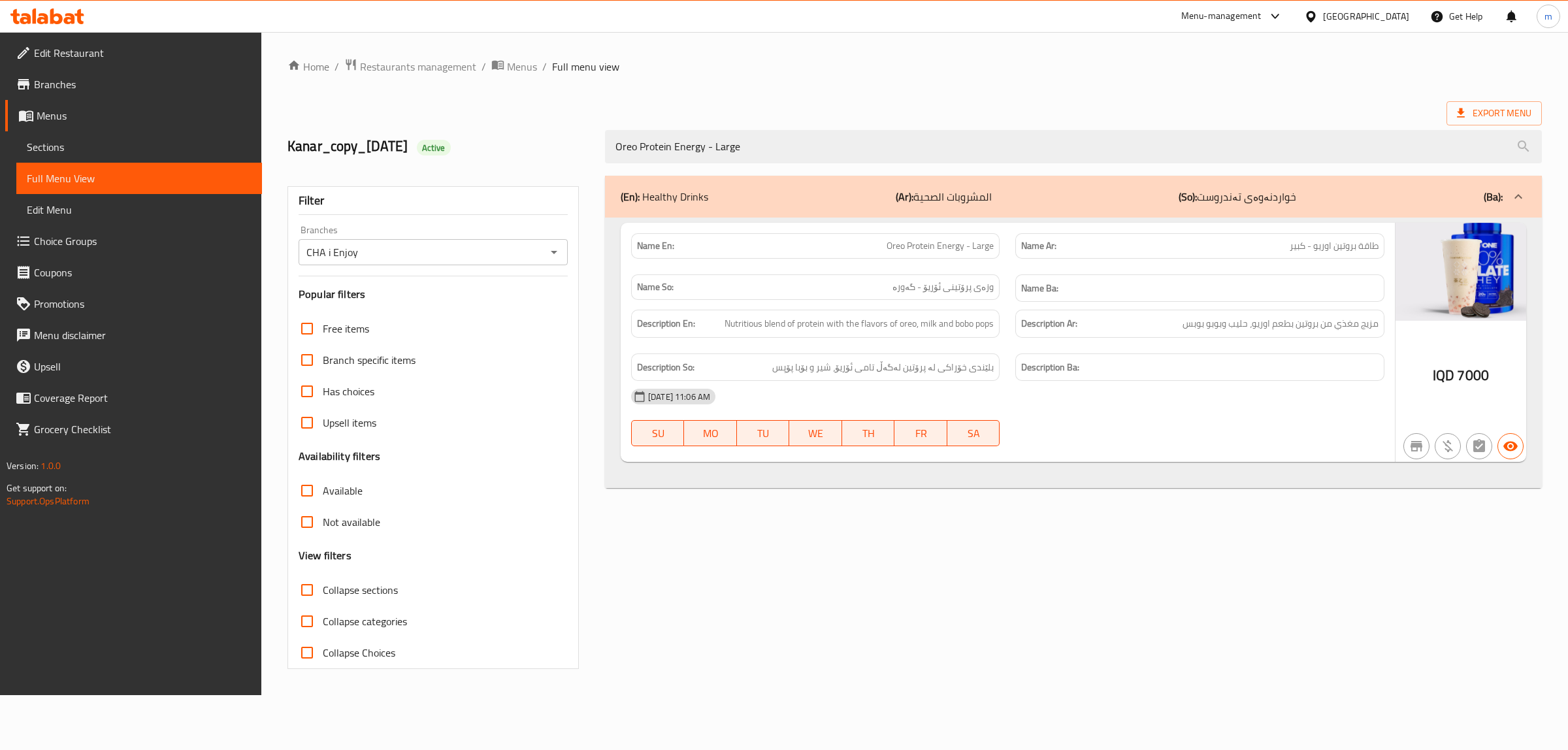
type input "Oreo Protein Energy - Large"
